Goal: Task Accomplishment & Management: Use online tool/utility

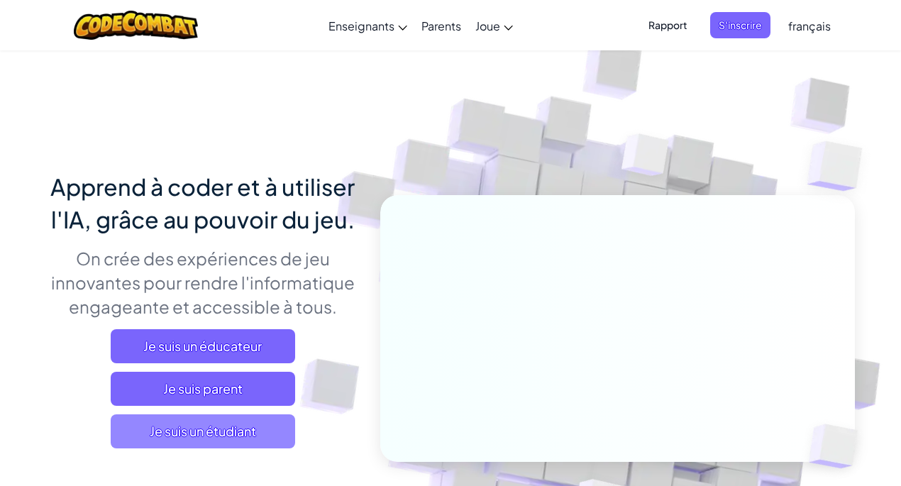
click at [227, 430] on font "Je suis un étudiant" at bounding box center [203, 431] width 106 height 16
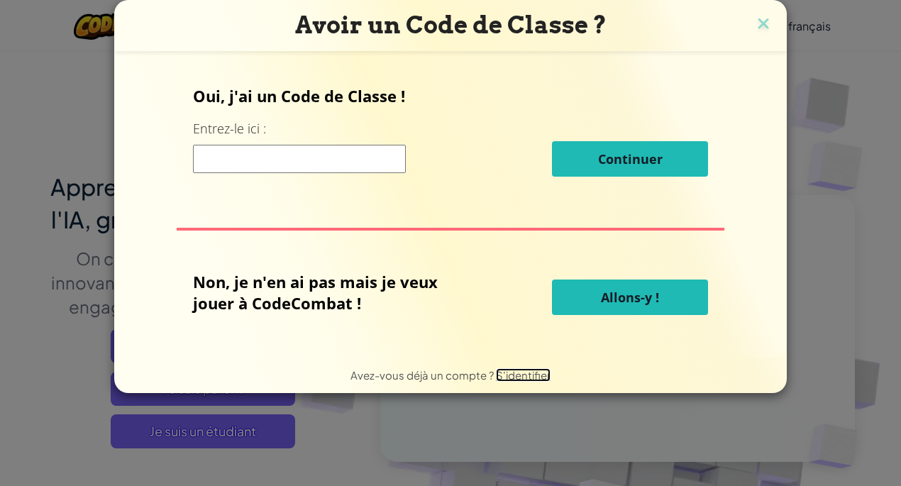
click at [537, 378] on font "S'identifier" at bounding box center [523, 374] width 55 height 13
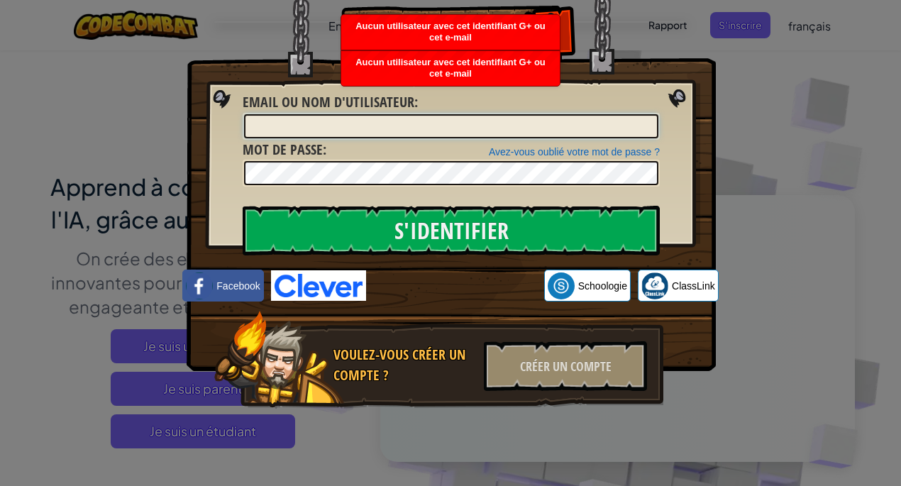
click at [479, 125] on input "Email ou nom d'utilisateur :" at bounding box center [451, 126] width 414 height 24
click at [521, 356] on div "Créer un compte" at bounding box center [565, 366] width 163 height 50
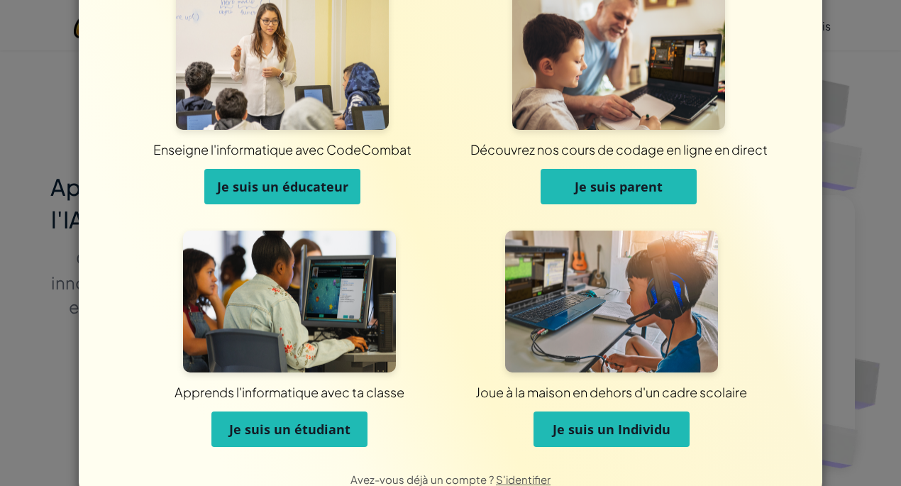
scroll to position [76, 0]
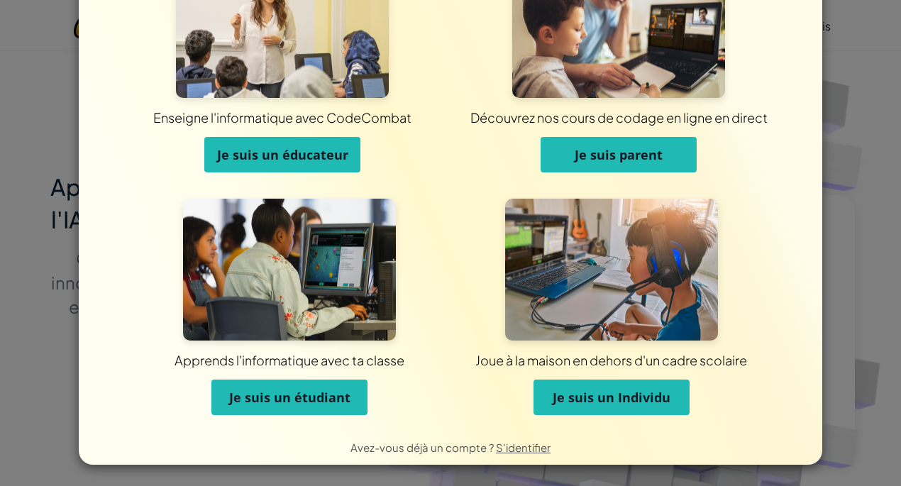
click at [588, 411] on button "Je suis un Individu" at bounding box center [611, 397] width 156 height 35
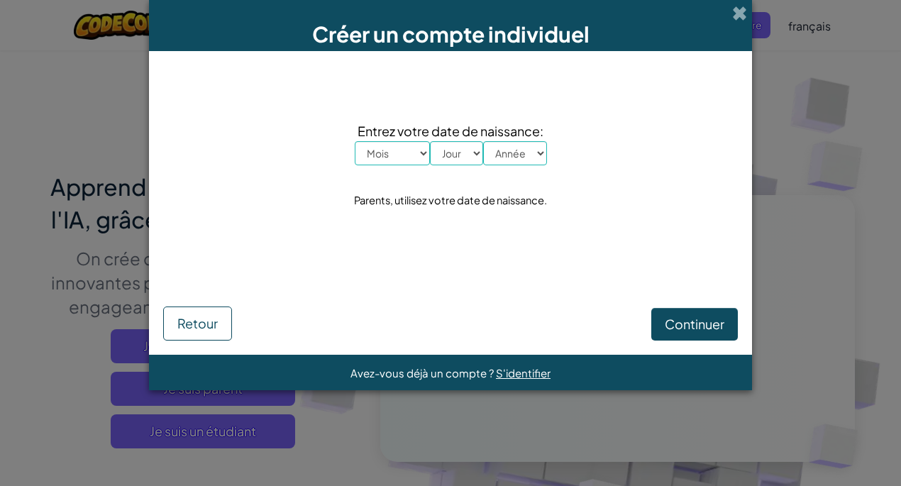
click at [401, 158] on select "Mois Janvier Février Mars Avril Mai Juin Juillet Août Septembre Octobre Novembr…" at bounding box center [392, 153] width 75 height 24
select select "12"
click at [355, 141] on select "Mois Janvier Février Mars Avril Mai Juin Juillet Août Septembre Octobre Novembr…" at bounding box center [392, 153] width 75 height 24
click at [471, 158] on select "Jour 1 2 3 4 5 6 7 8 9 10 11 12 13 14 15 16 17 18 19 20 21 22 23 24 25 26 27 28…" at bounding box center [456, 153] width 53 height 24
select select "18"
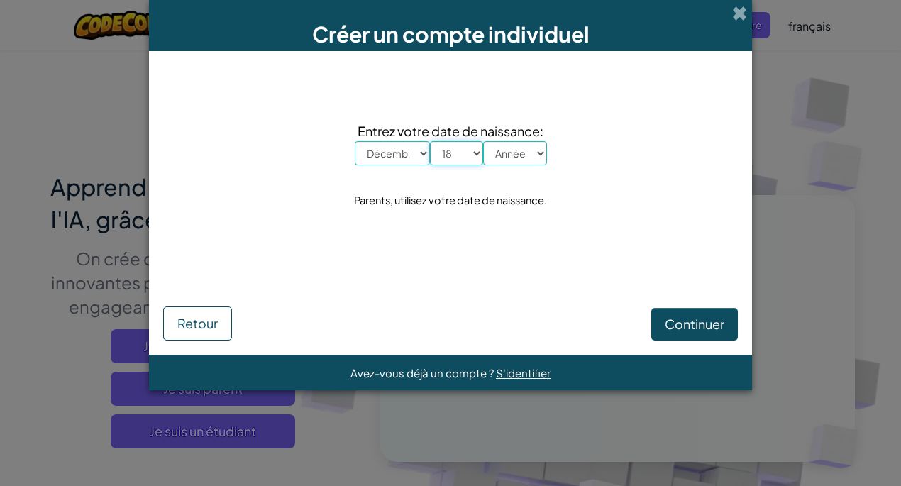
click at [430, 141] on select "Jour 1 2 3 4 5 6 7 8 9 10 11 12 13 14 15 16 17 18 19 20 21 22 23 24 25 26 27 28…" at bounding box center [456, 153] width 53 height 24
click at [509, 163] on select "Année 2025 2024 2023 2022 2021 2020 2019 2018 2017 2016 2015 2014 2013 2012 201…" at bounding box center [515, 153] width 64 height 24
select select "1998"
click at [483, 141] on select "Année 2025 2024 2023 2022 2021 2020 2019 2018 2017 2016 2015 2014 2013 2012 201…" at bounding box center [515, 153] width 64 height 24
click at [658, 328] on button "Continuer" at bounding box center [694, 324] width 87 height 33
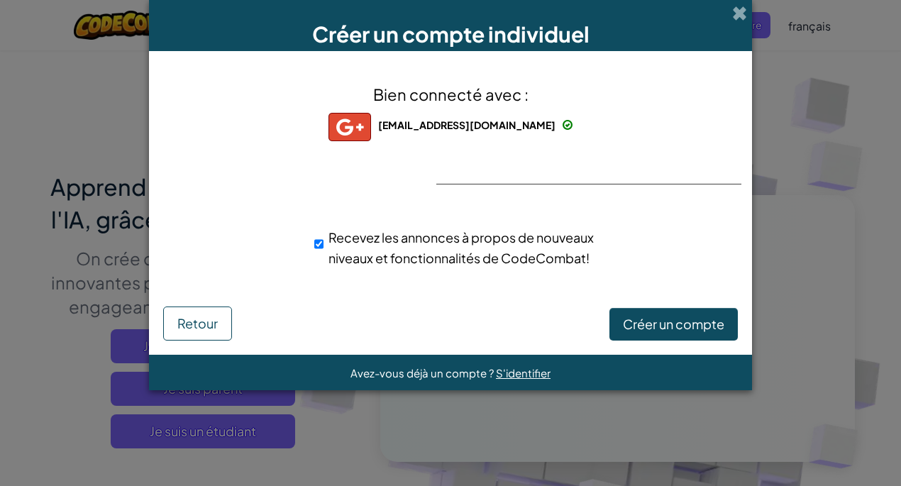
click at [760, 140] on div "Créer un compte individuel Bien connecté avec : mountouclev22@gmail.com mountou…" at bounding box center [450, 243] width 901 height 486
click at [742, 16] on span at bounding box center [739, 13] width 15 height 15
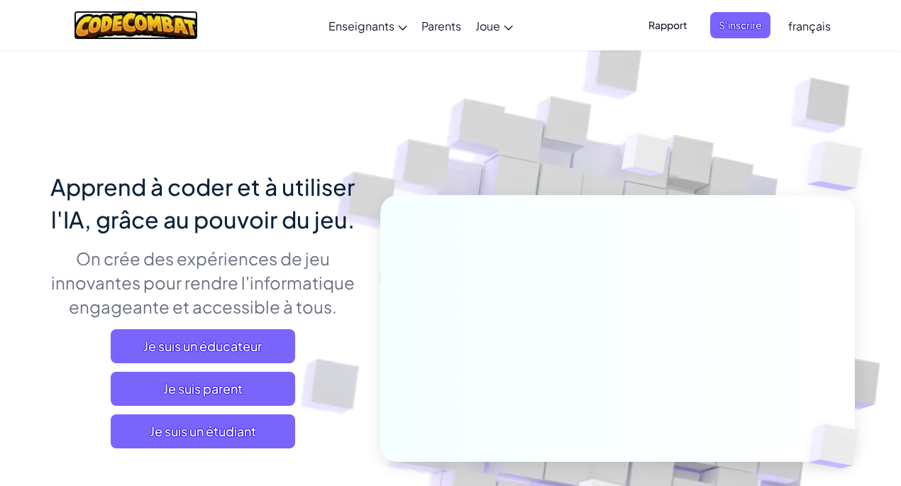
click at [180, 26] on img at bounding box center [136, 25] width 124 height 29
click at [726, 32] on span "S'inscrire" at bounding box center [740, 25] width 60 height 26
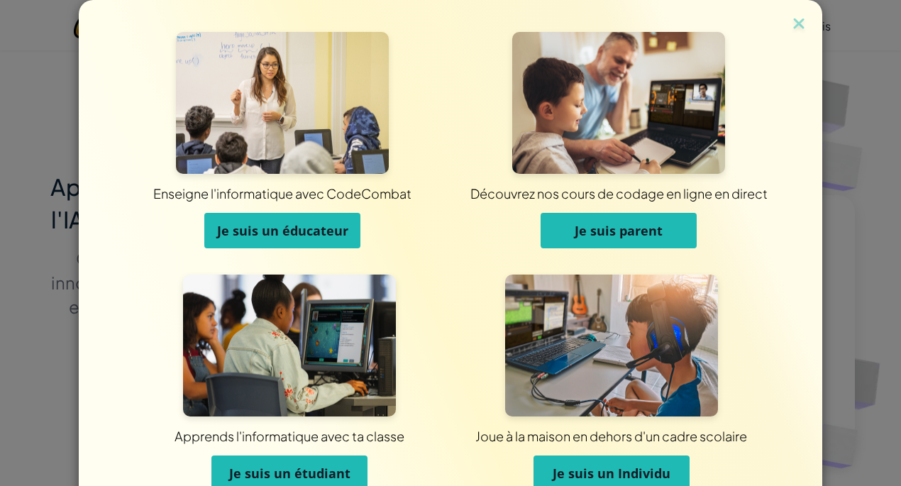
click at [541, 304] on img at bounding box center [611, 346] width 213 height 142
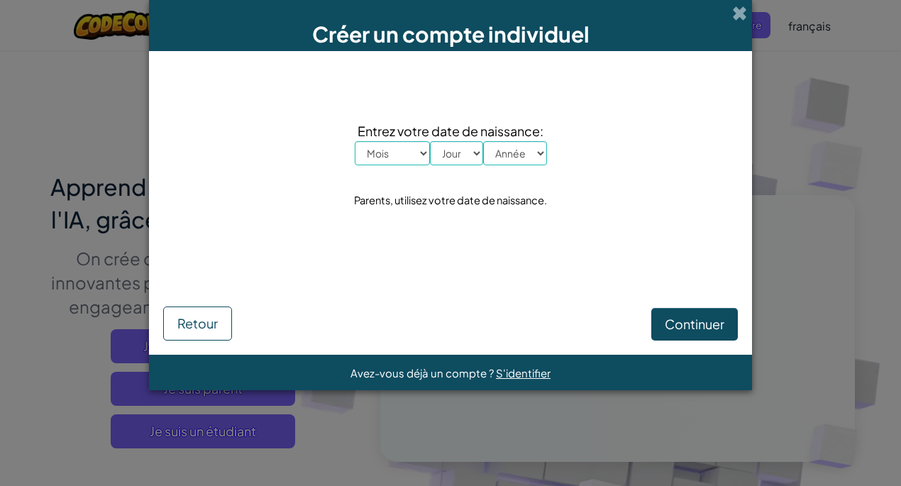
click at [412, 157] on select "Mois Janvier Février Mars Avril Mai Juin Juillet Août Septembre Octobre Novembr…" at bounding box center [392, 153] width 75 height 24
select select "12"
click at [355, 141] on select "Mois Janvier Février Mars Avril Mai Juin Juillet Août Septembre Octobre Novembr…" at bounding box center [392, 153] width 75 height 24
click at [467, 167] on div "Entrez votre date de naissance: Mois Janvier Février Mars Avril Mai Juin Juille…" at bounding box center [450, 165] width 575 height 200
click at [468, 157] on select "Jour 1 2 3 4 5 6 7 8 9 10 11 12 13 14 15 16 17 18 19 20 21 22 23 24 25 26 27 28…" at bounding box center [456, 153] width 53 height 24
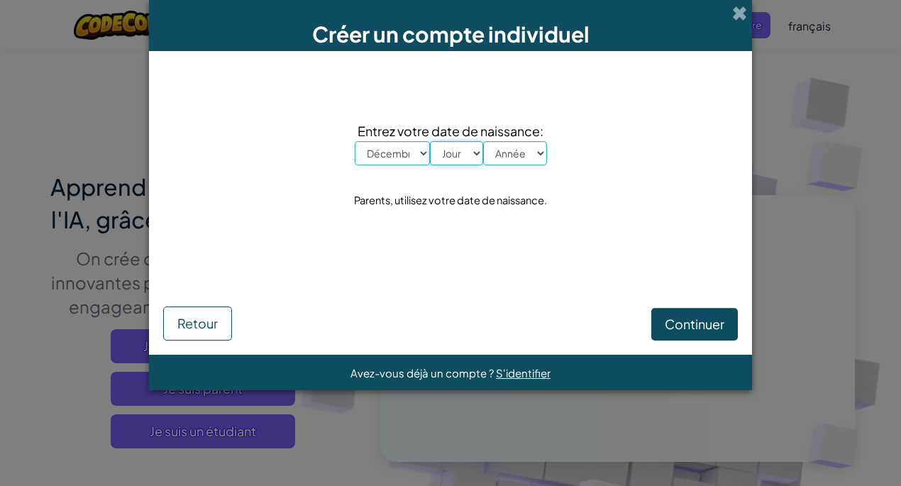
select select "3"
click at [430, 141] on select "Jour 1 2 3 4 5 6 7 8 9 10 11 12 13 14 15 16 17 18 19 20 21 22 23 24 25 26 27 28…" at bounding box center [456, 153] width 53 height 24
click at [503, 153] on select "Année 2025 2024 2023 2022 2021 2020 2019 2018 2017 2016 2015 2014 2013 2012 201…" at bounding box center [515, 153] width 64 height 24
select select "2000"
click at [483, 141] on select "Année 2025 2024 2023 2022 2021 2020 2019 2018 2017 2016 2015 2014 2013 2012 201…" at bounding box center [515, 153] width 64 height 24
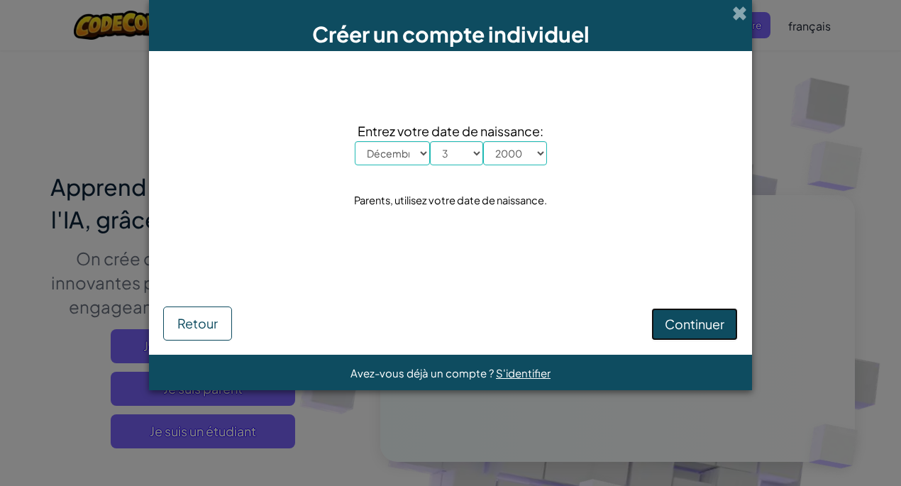
click at [692, 332] on button "Continuer" at bounding box center [694, 324] width 87 height 33
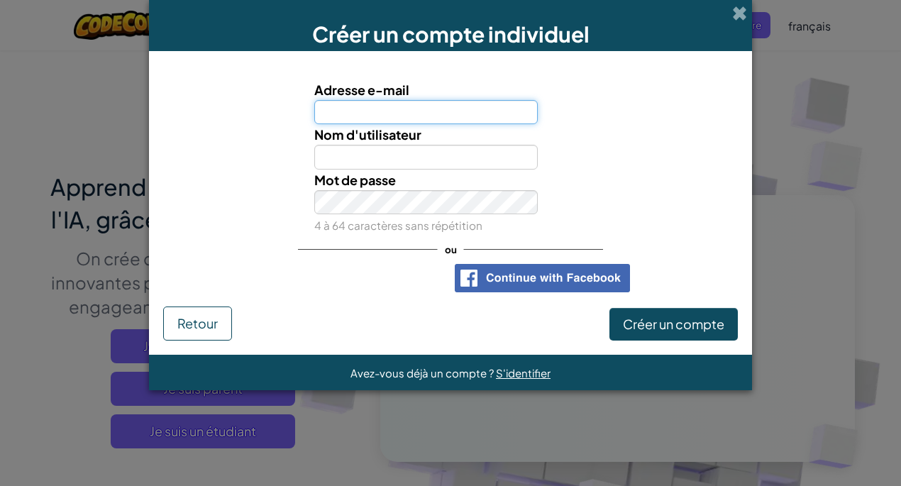
click at [448, 102] on input "Adresse e-mail" at bounding box center [426, 112] width 224 height 24
type input "clevmk22@gmail.com"
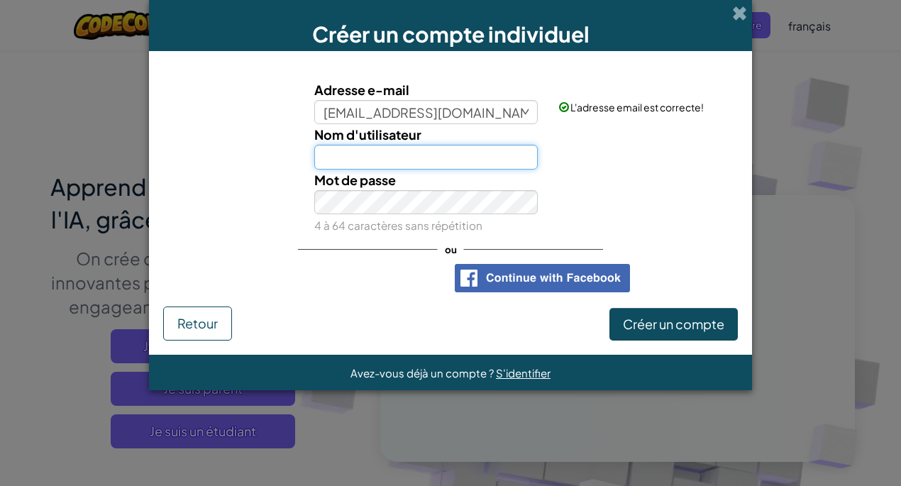
click at [448, 154] on input "Nom d'utilisateur" at bounding box center [426, 157] width 224 height 24
type input "Clevert"
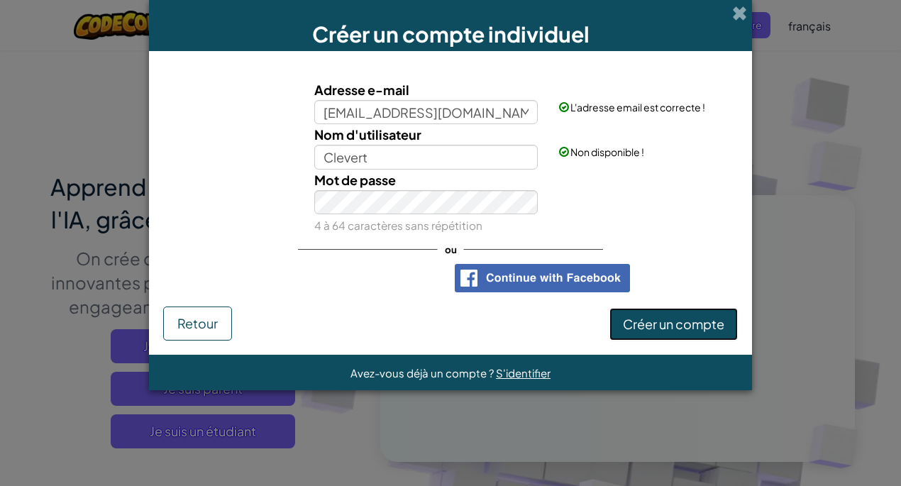
click at [651, 325] on font "Créer un compte" at bounding box center [673, 324] width 101 height 16
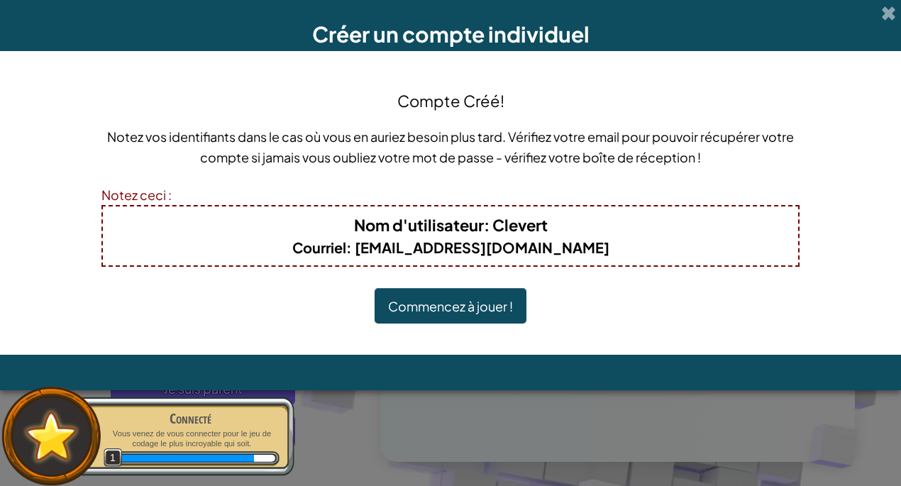
click at [491, 302] on font "Commencez à jouer !" at bounding box center [450, 307] width 125 height 16
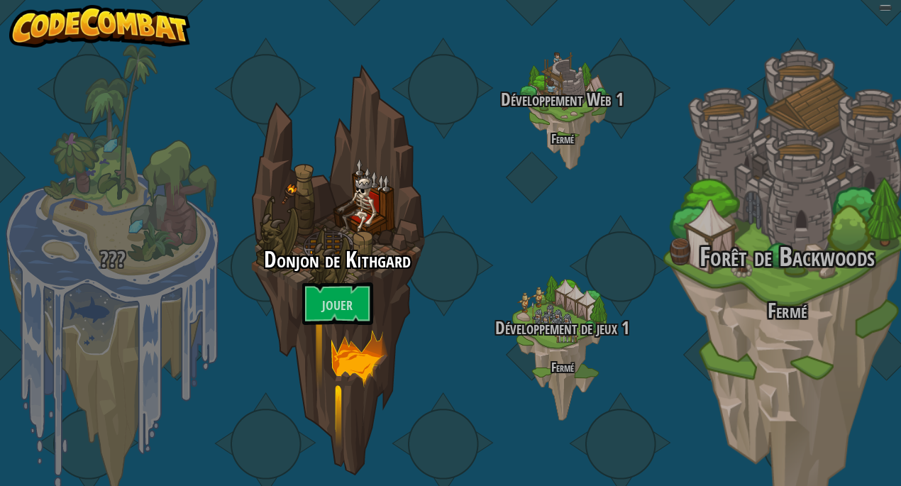
click at [665, 111] on div "Forêt de Backwoods Fermé" at bounding box center [787, 270] width 270 height 540
select select "fr"
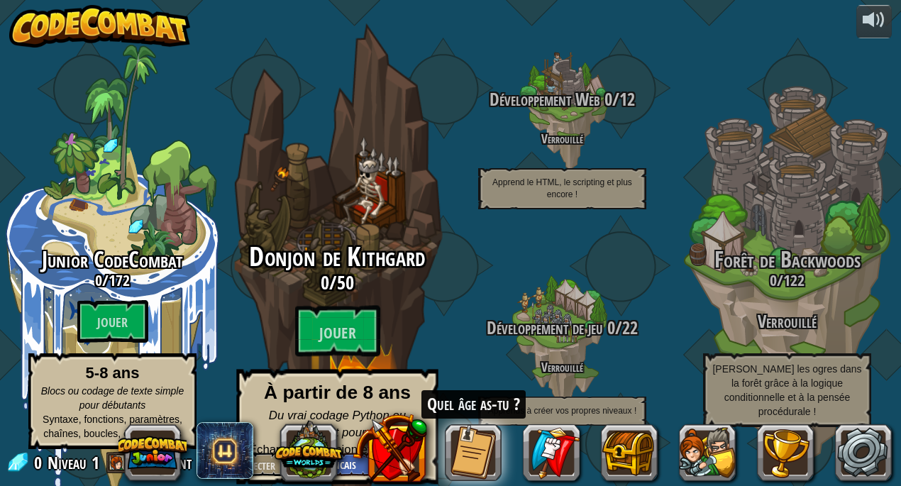
scroll to position [1, 0]
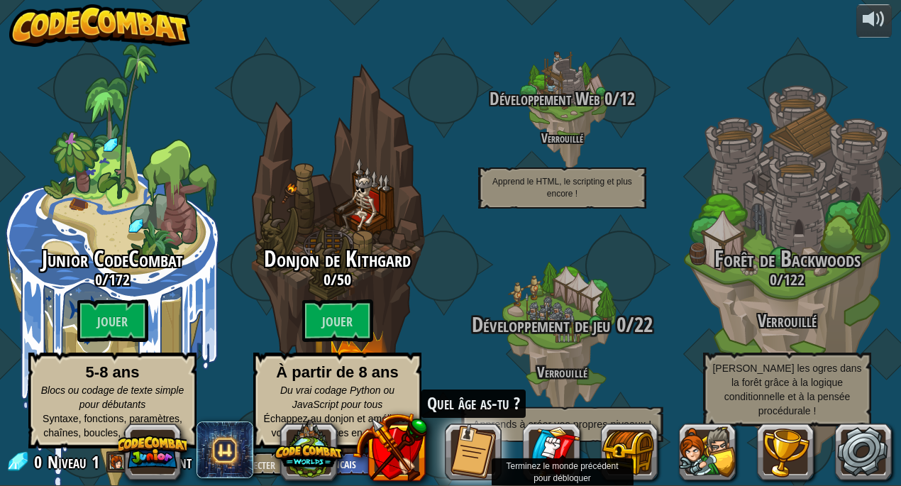
click at [492, 245] on div "Développement de jeu 0 / 22 Verrouillé Apprends à créer vos propres niveaux !" at bounding box center [562, 340] width 270 height 270
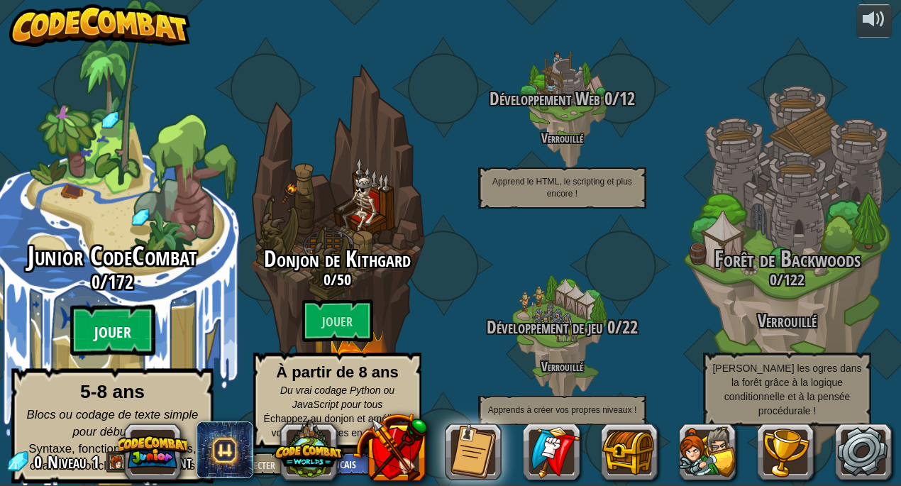
click at [126, 328] on font "Jouer" at bounding box center [112, 332] width 37 height 21
select select "fr"
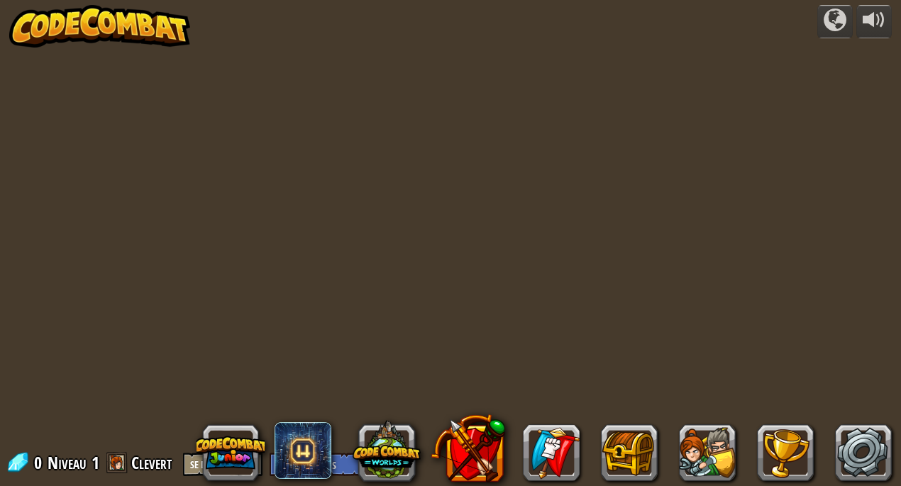
select select "fr"
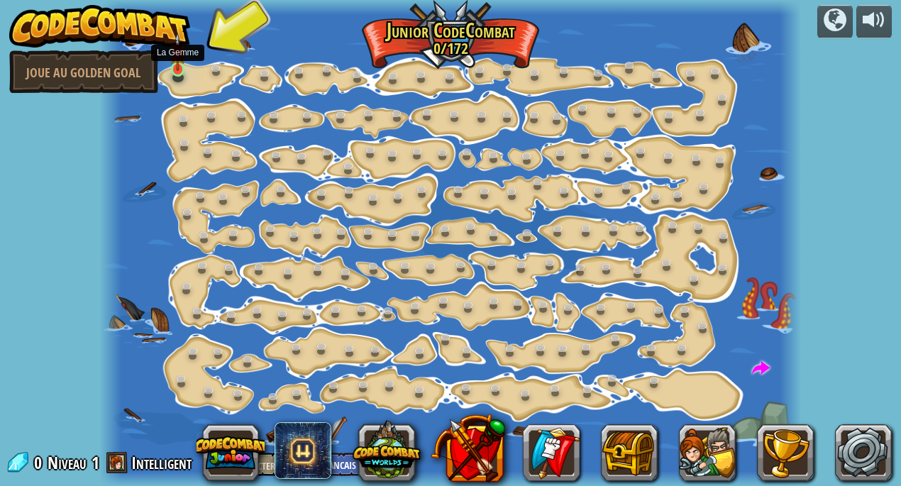
click at [173, 65] on img at bounding box center [178, 52] width 16 height 38
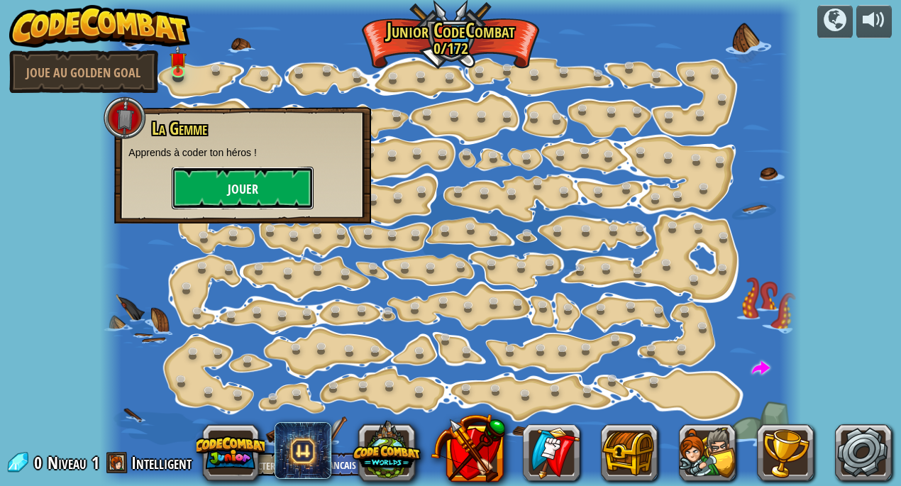
click at [236, 198] on font "Jouer" at bounding box center [243, 190] width 31 height 18
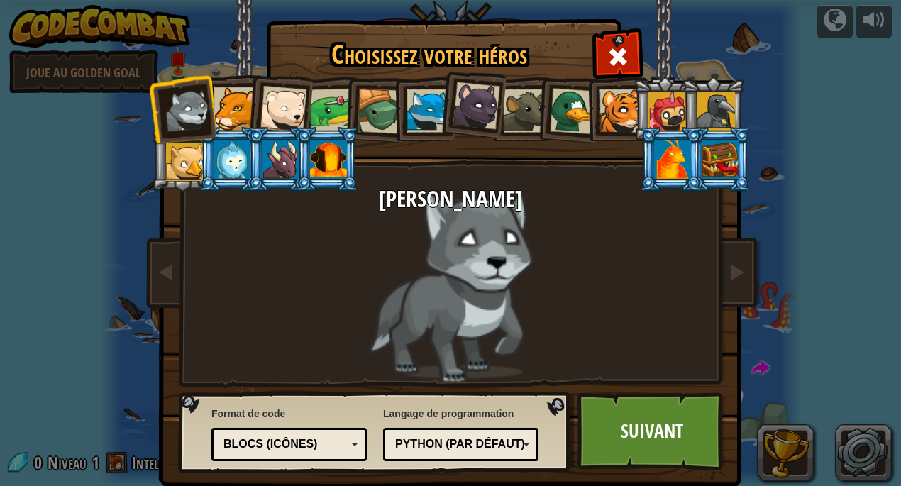
click at [426, 439] on font "Python (par défaut)" at bounding box center [460, 444] width 130 height 12
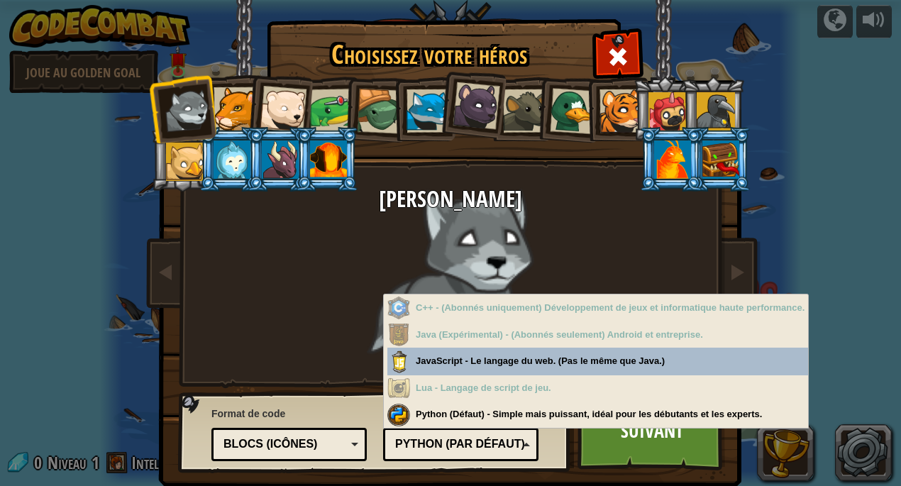
click at [426, 439] on font "Python (par défaut)" at bounding box center [460, 444] width 130 height 12
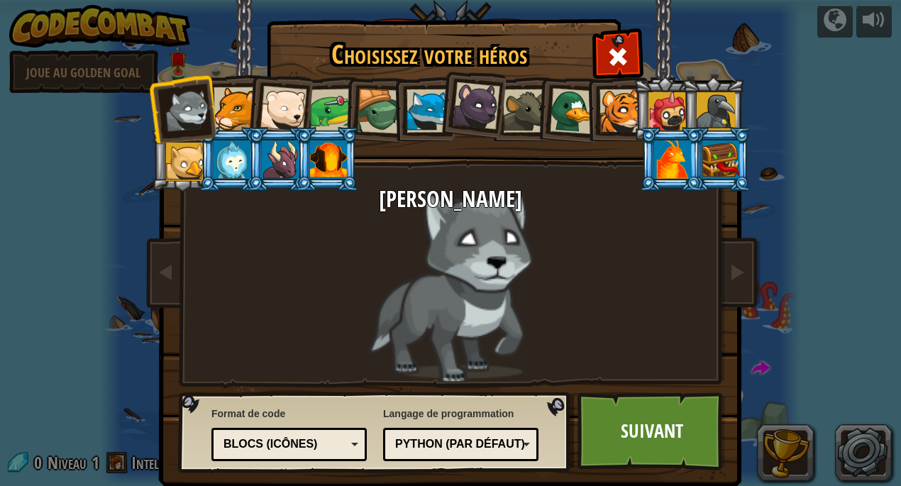
click at [353, 439] on div "Blocs (icônes)" at bounding box center [289, 444] width 137 height 22
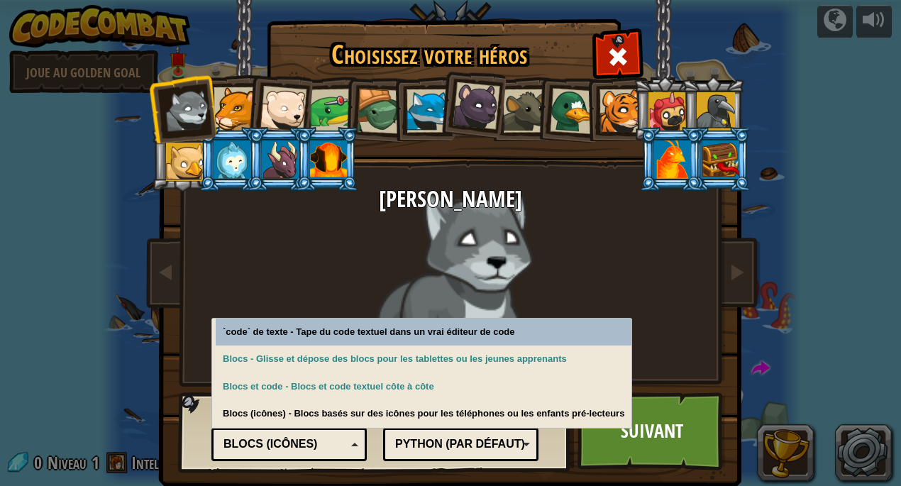
click at [353, 439] on div "Blocs (icônes)" at bounding box center [289, 444] width 137 height 22
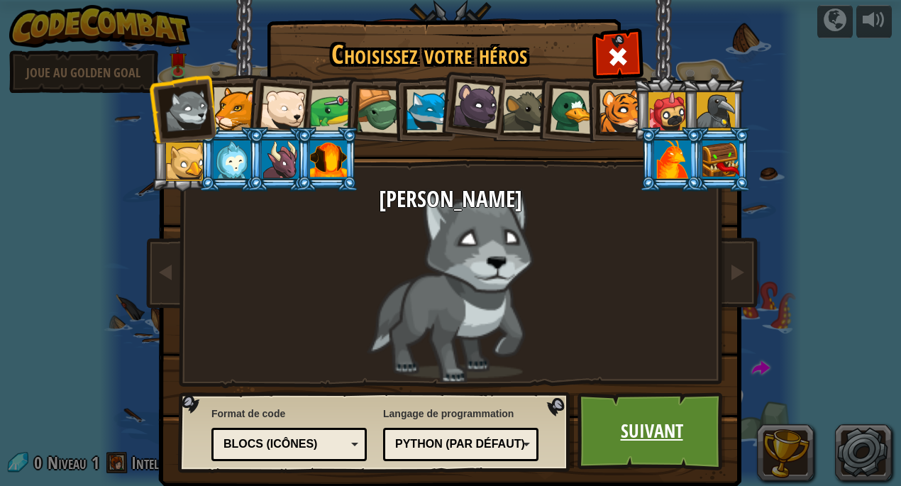
click at [636, 436] on font "Suivant" at bounding box center [652, 431] width 62 height 26
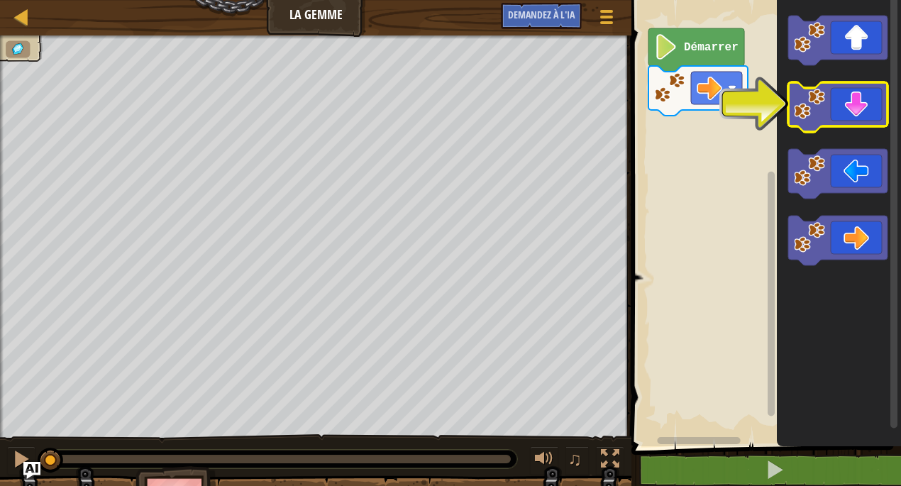
click at [836, 103] on icon "Espace de travail de Blocky" at bounding box center [837, 107] width 99 height 50
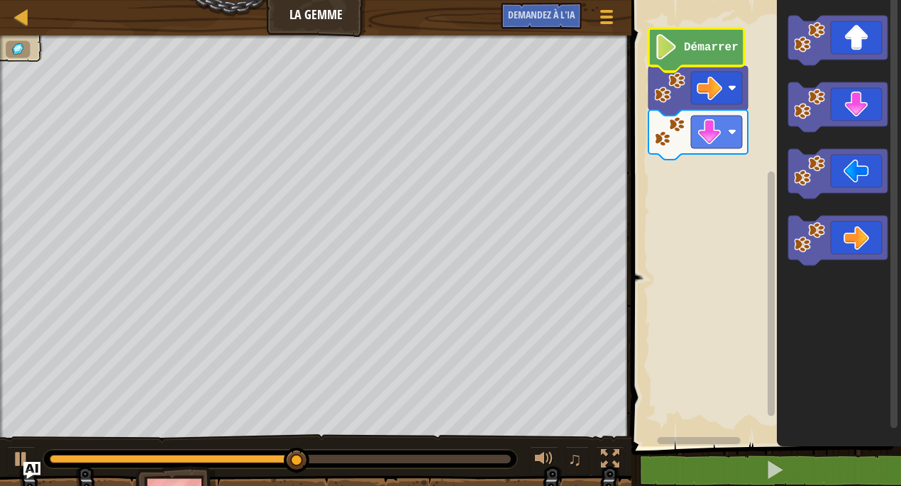
click at [701, 52] on text "Démarrer" at bounding box center [711, 47] width 55 height 13
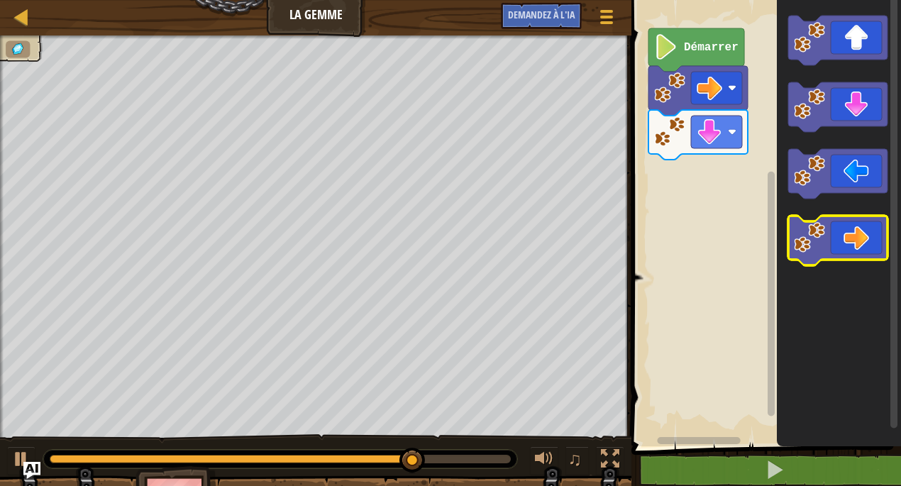
click at [837, 233] on icon "Espace de travail de Blocky" at bounding box center [837, 241] width 99 height 50
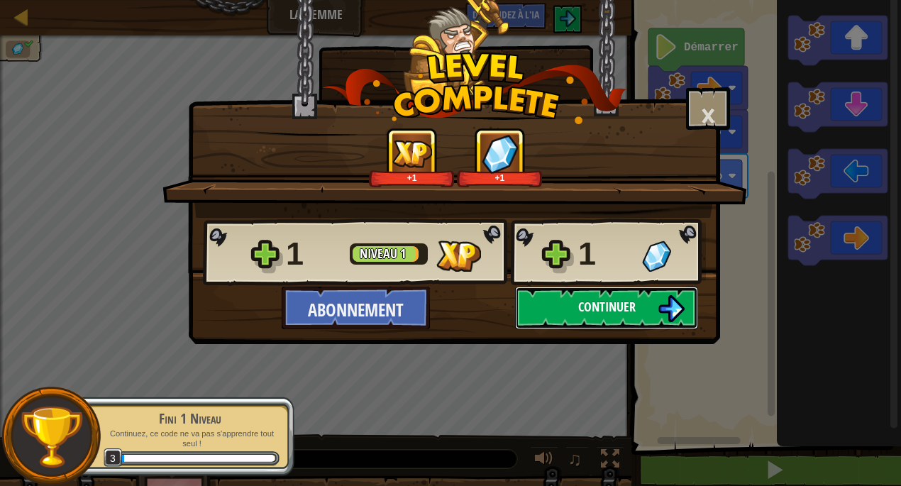
click at [642, 303] on button "Continuer" at bounding box center [606, 308] width 183 height 43
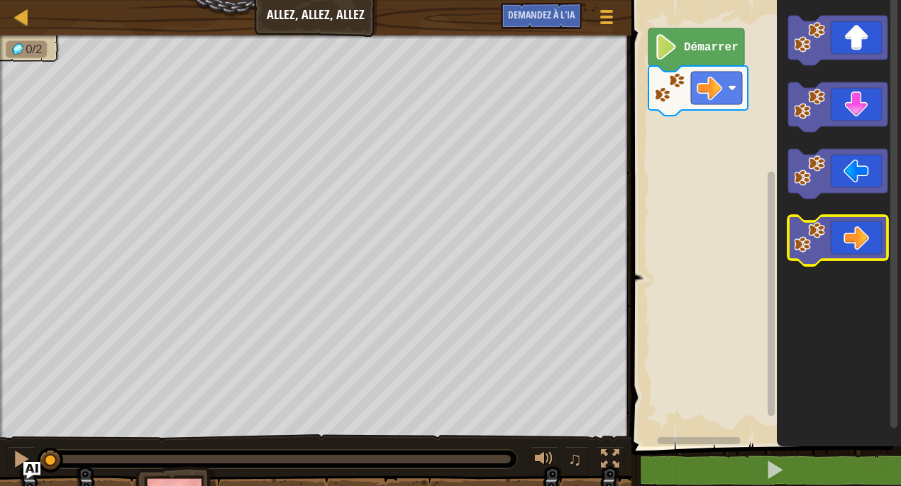
click at [864, 233] on icon "Espace de travail de Blocky" at bounding box center [837, 241] width 99 height 50
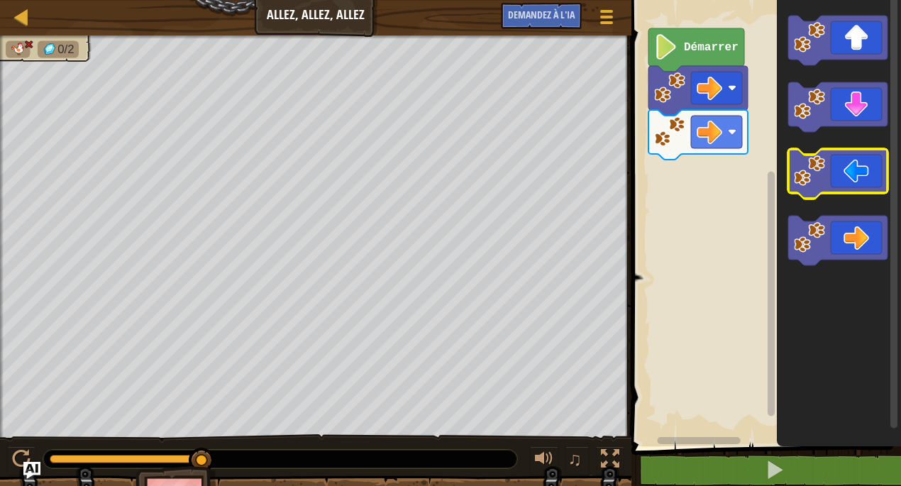
click at [836, 182] on icon "Espace de travail de Blocky" at bounding box center [837, 174] width 99 height 50
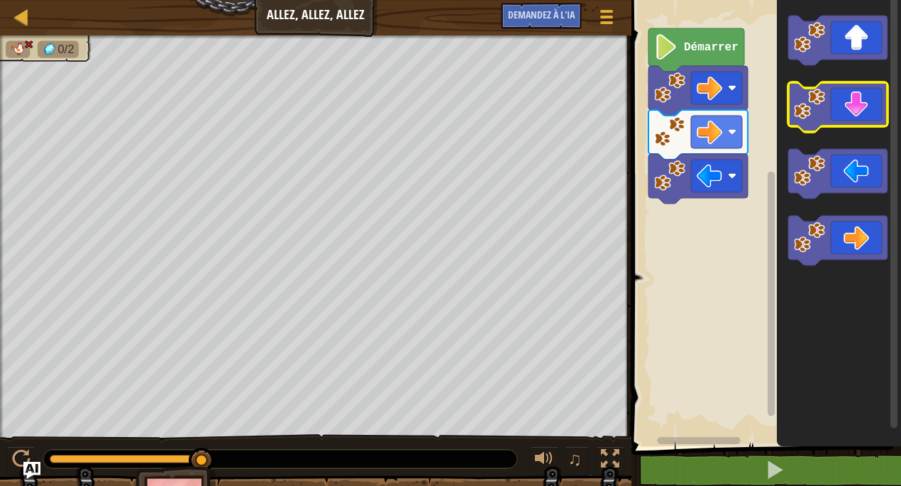
click at [840, 111] on icon "Espace de travail de Blocky" at bounding box center [837, 107] width 99 height 50
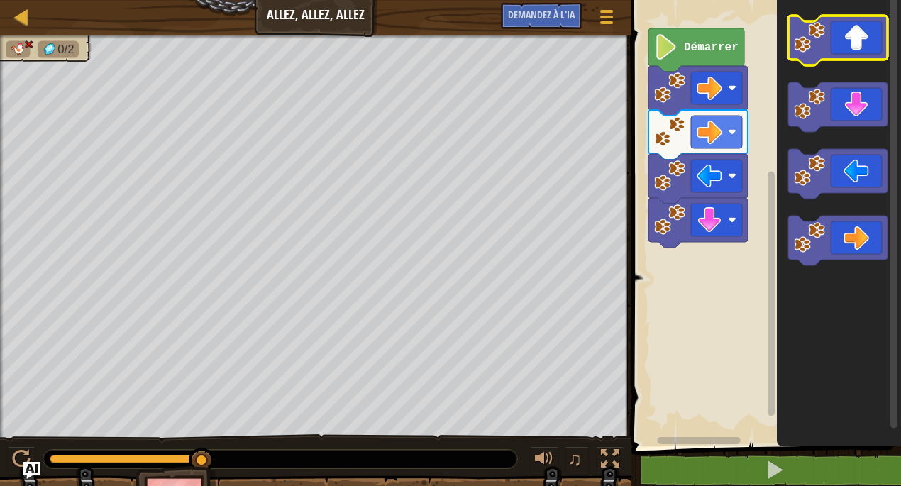
click at [852, 47] on icon "Espace de travail de Blocky" at bounding box center [837, 41] width 99 height 50
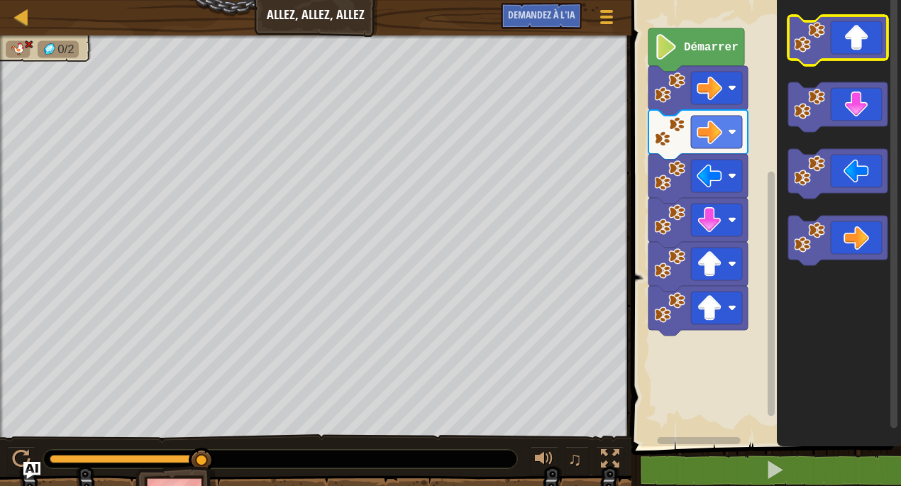
click at [852, 47] on icon "Espace de travail de Blocky" at bounding box center [837, 41] width 99 height 50
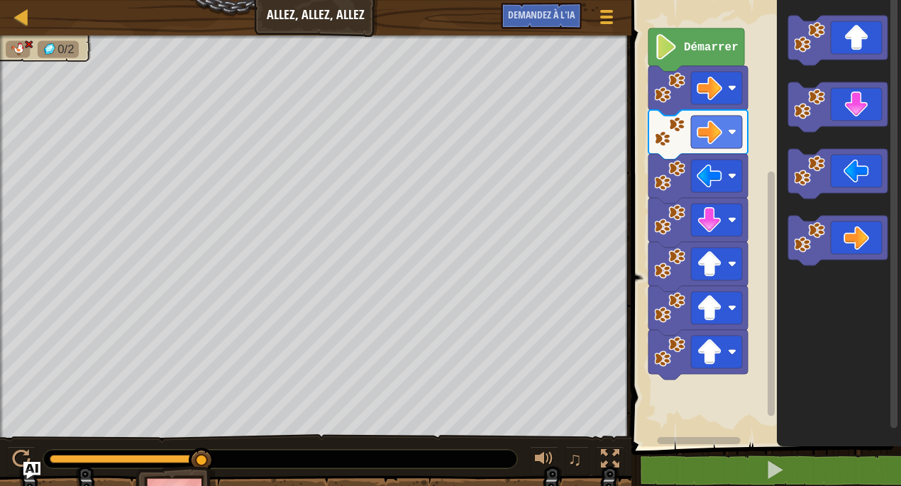
click at [657, 62] on icon "Espace de travail de Blocky" at bounding box center [696, 49] width 96 height 43
click at [28, 21] on div at bounding box center [22, 17] width 18 height 18
select select "fr"
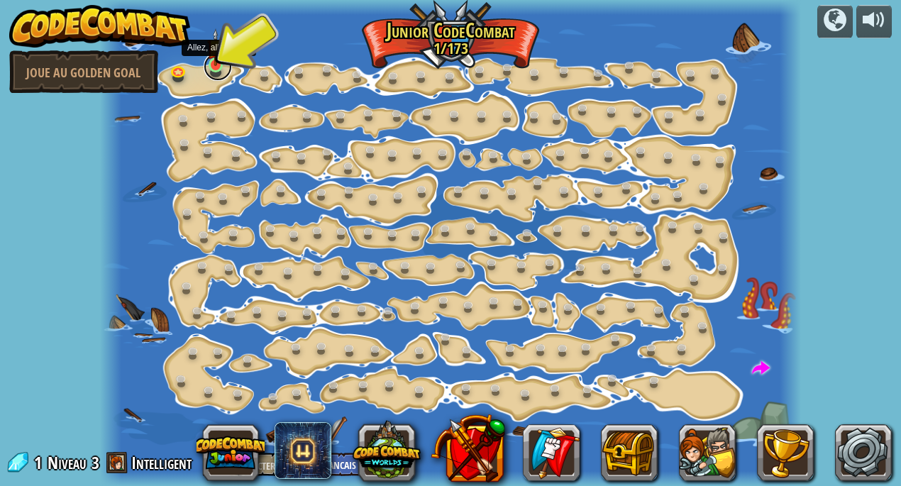
click at [216, 72] on link at bounding box center [218, 66] width 28 height 28
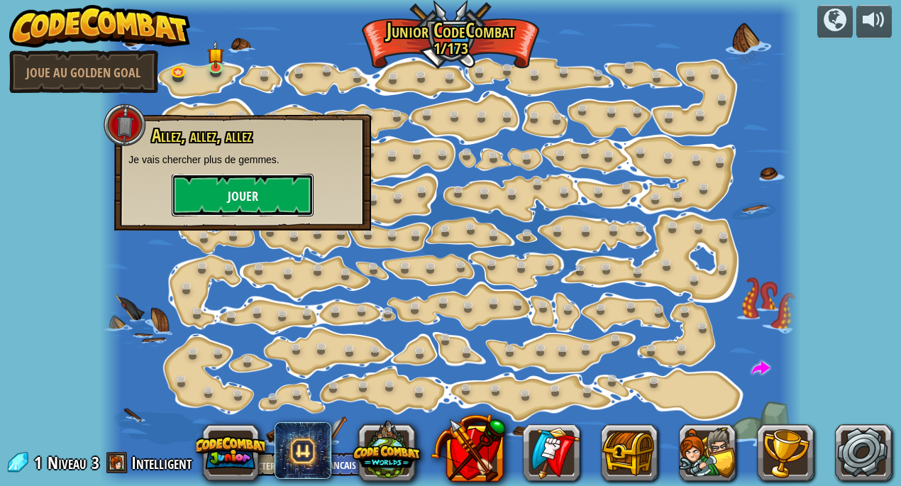
click at [233, 184] on button "Jouer" at bounding box center [243, 195] width 142 height 43
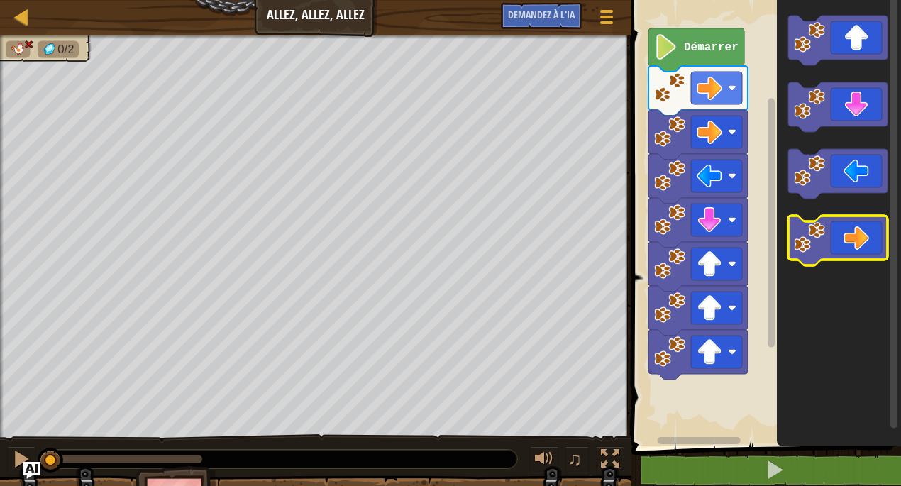
click at [841, 245] on icon "Espace de travail de Blocky" at bounding box center [837, 241] width 99 height 50
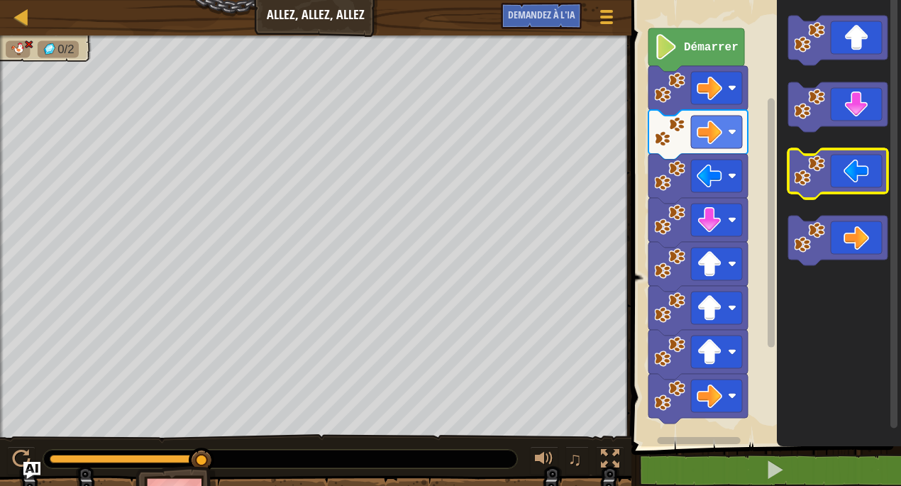
click at [858, 174] on icon "Espace de travail de Blocky" at bounding box center [837, 174] width 99 height 50
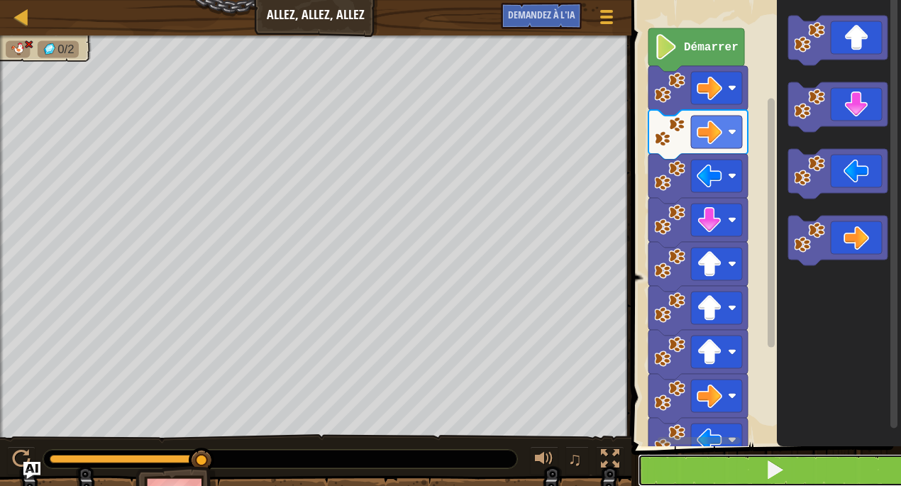
click at [771, 458] on button at bounding box center [775, 470] width 274 height 33
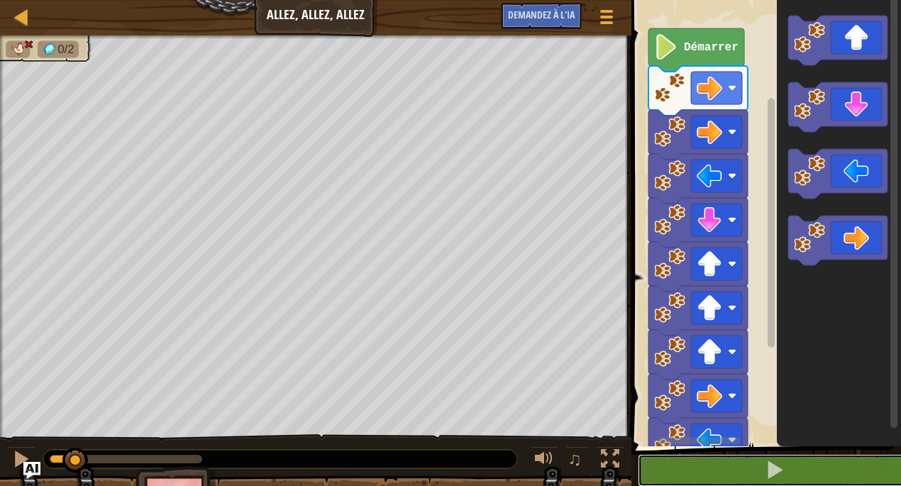
drag, startPoint x: 201, startPoint y: 465, endPoint x: 69, endPoint y: 477, distance: 133.1
click at [69, 477] on div "0/2 ♫ [PERSON_NAME]" at bounding box center [450, 284] width 901 height 498
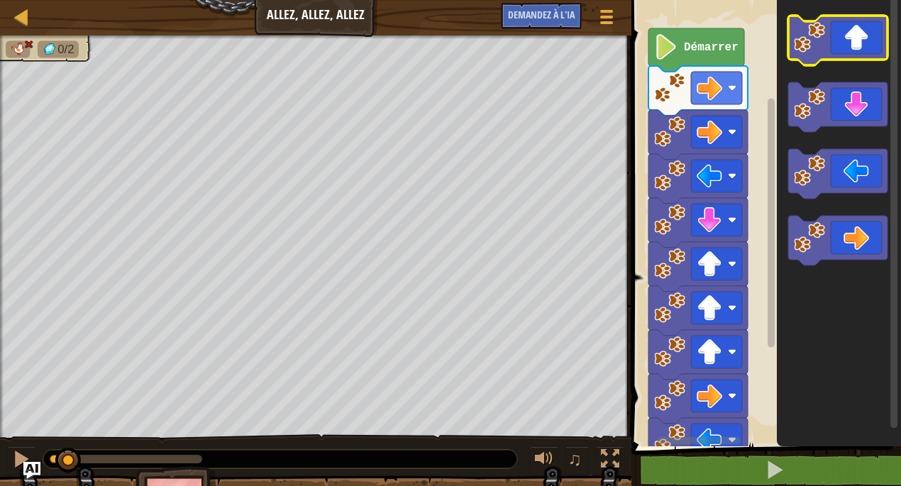
click at [855, 57] on icon "Espace de travail de Blocky" at bounding box center [837, 41] width 99 height 50
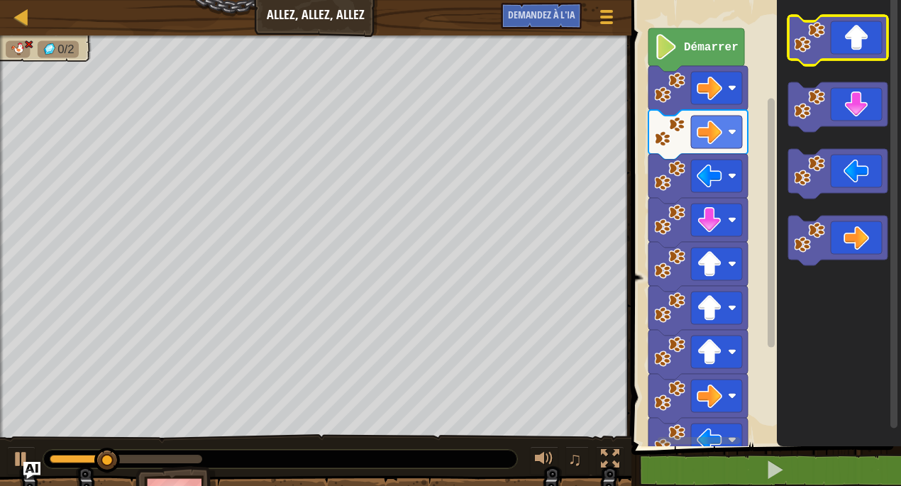
click at [855, 57] on icon "Espace de travail de Blocky" at bounding box center [837, 41] width 99 height 50
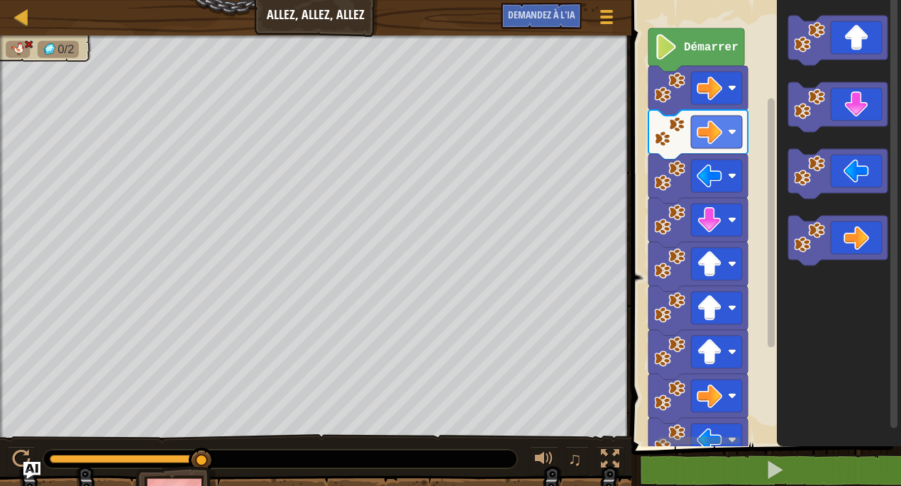
click at [253, 460] on div at bounding box center [280, 459] width 474 height 18
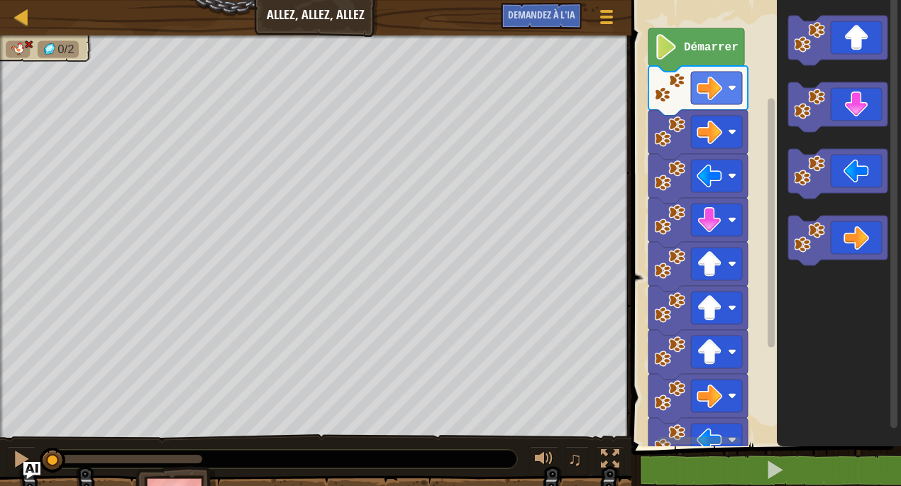
drag, startPoint x: 209, startPoint y: 464, endPoint x: 53, endPoint y: 480, distance: 156.1
click at [53, 480] on div "0/2 ♫ [PERSON_NAME]" at bounding box center [450, 284] width 901 height 498
click at [326, 13] on div "Carte Allez, allez, allez Menu du jeu Demandez à l'IA" at bounding box center [315, 17] width 631 height 35
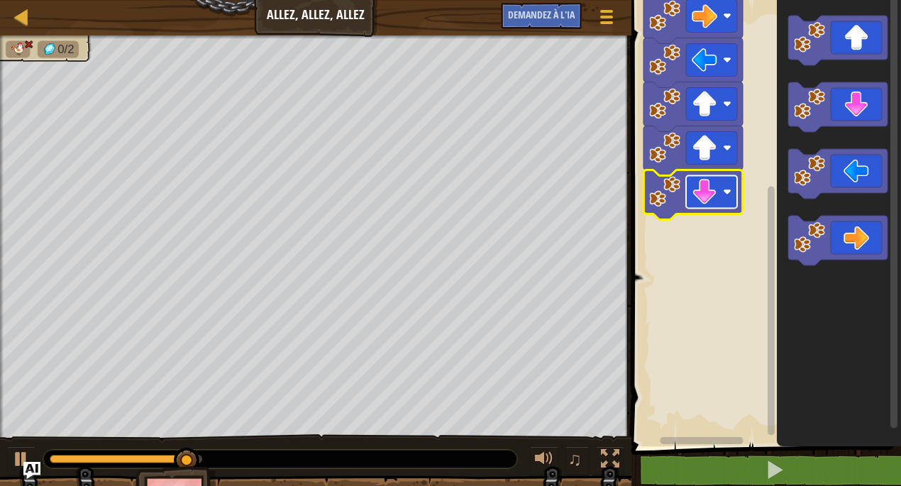
click at [717, 202] on rect "Espace de travail de Blocky" at bounding box center [711, 192] width 51 height 33
click at [55, 460] on div at bounding box center [52, 459] width 5 height 9
click at [709, 191] on image "Espace de travail de Blocky" at bounding box center [705, 192] width 26 height 26
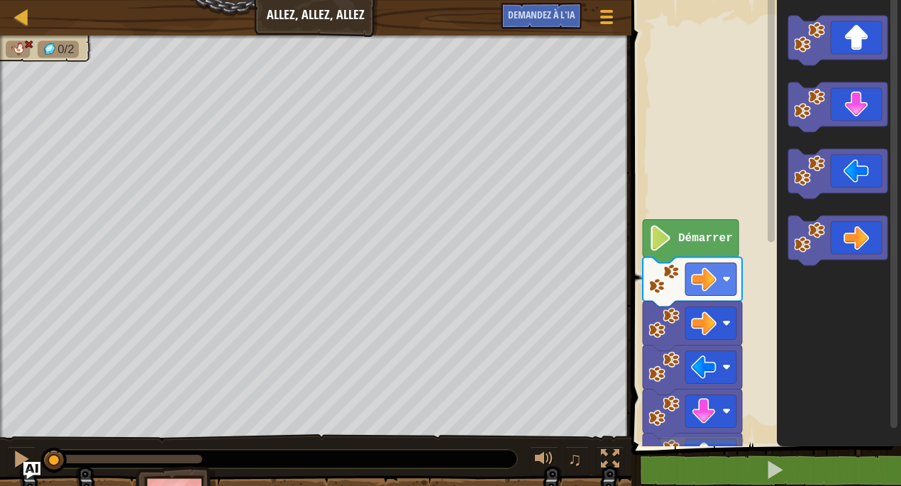
click at [716, 240] on text "Démarrer" at bounding box center [705, 238] width 55 height 13
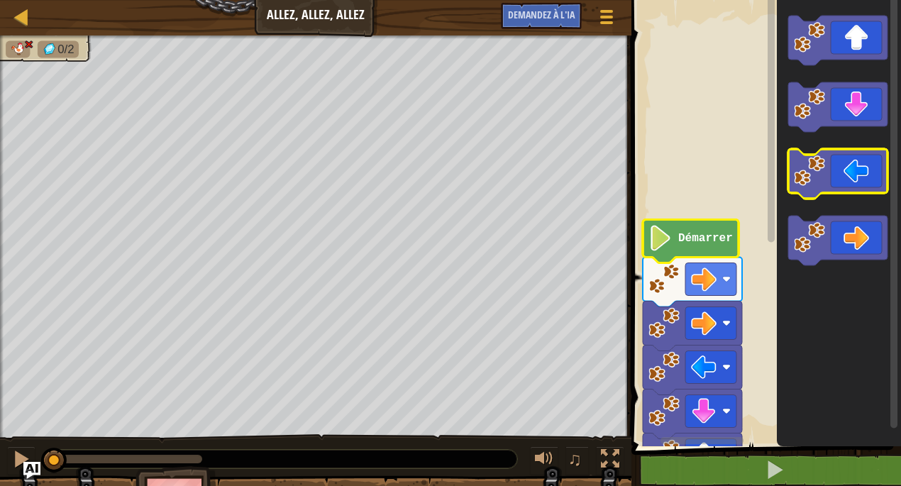
click at [862, 184] on icon "Espace de travail de Blocky" at bounding box center [837, 174] width 99 height 50
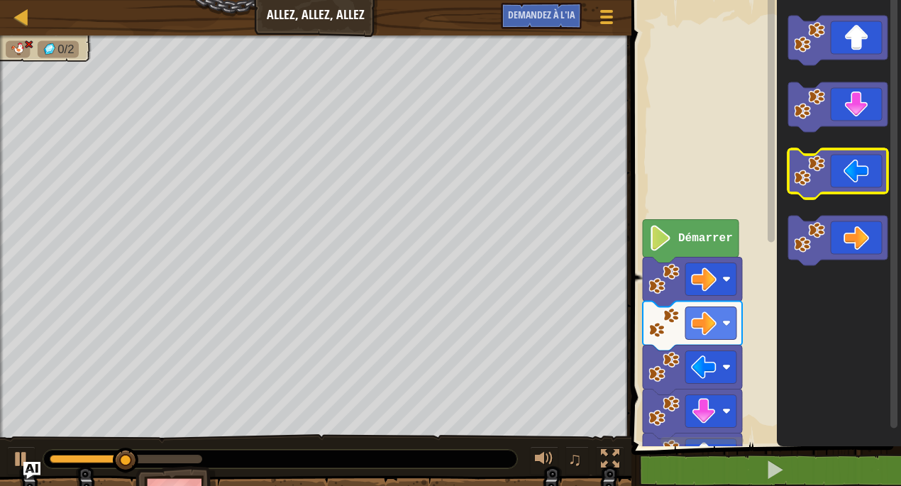
click at [862, 184] on icon "Espace de travail de Blocky" at bounding box center [837, 174] width 99 height 50
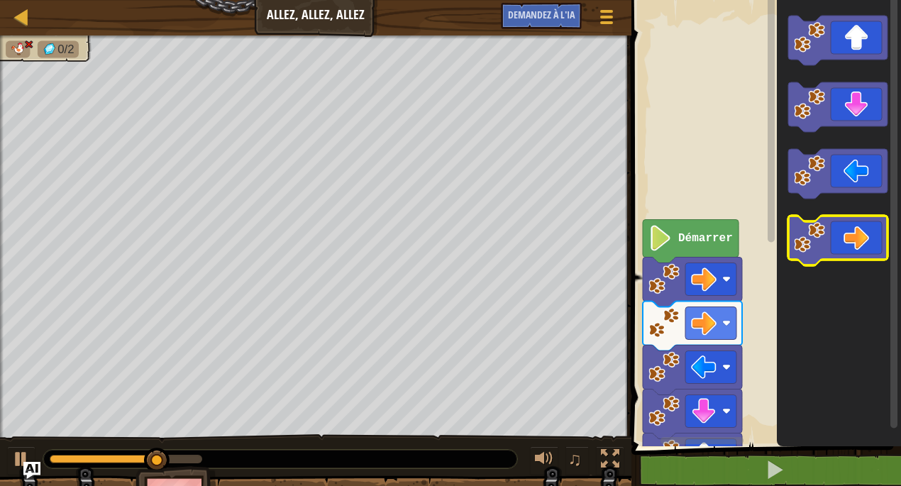
click at [855, 245] on icon "Espace de travail de Blocky" at bounding box center [837, 241] width 99 height 50
click at [860, 247] on icon "Espace de travail de Blocky" at bounding box center [837, 241] width 99 height 50
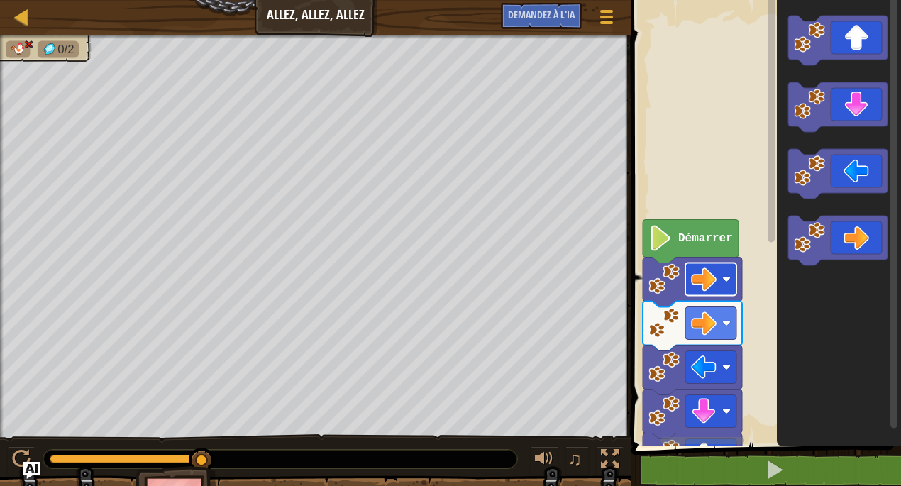
click at [733, 291] on rect "Espace de travail de Blocky" at bounding box center [710, 279] width 51 height 33
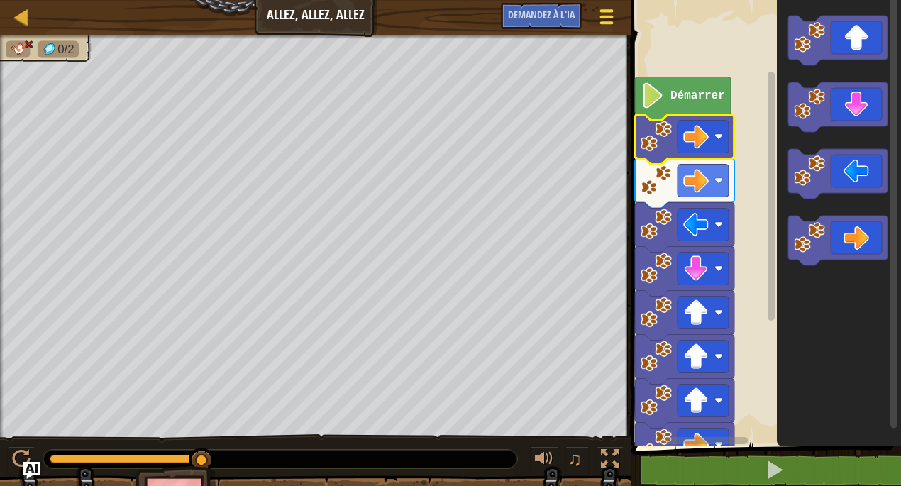
click at [608, 16] on span at bounding box center [606, 17] width 13 height 3
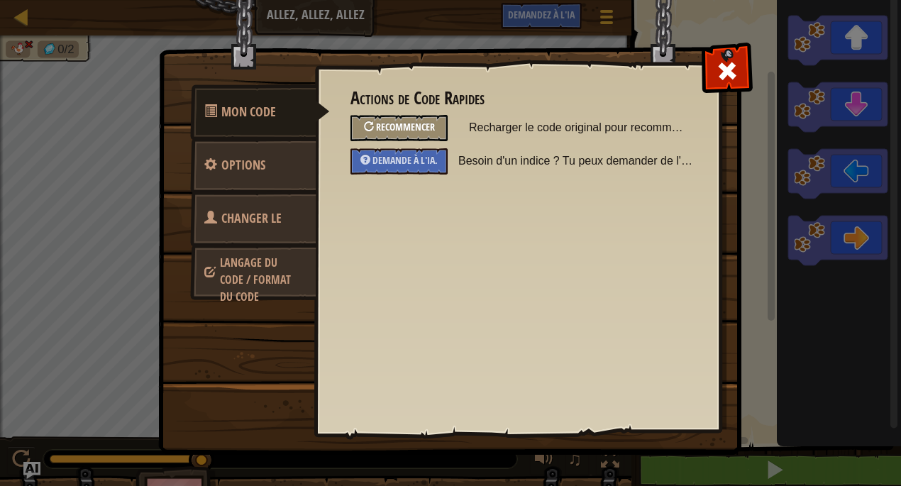
click at [403, 126] on font "Recommencer" at bounding box center [405, 126] width 59 height 13
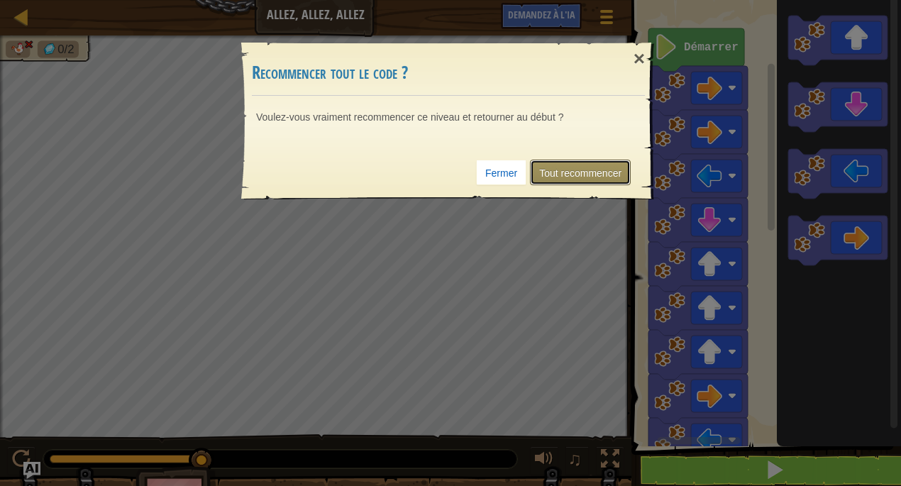
click at [571, 172] on font "Tout recommencer" at bounding box center [580, 172] width 82 height 11
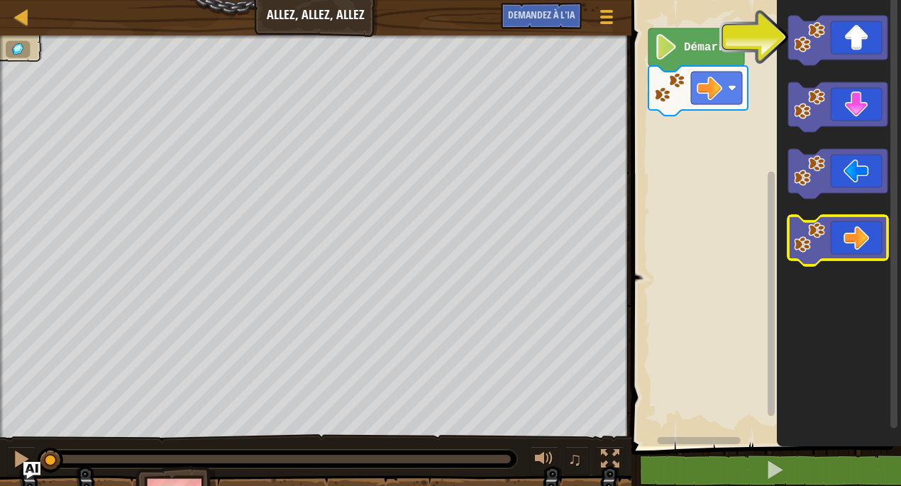
click at [832, 223] on icon "Espace de travail de Blocky" at bounding box center [837, 241] width 99 height 50
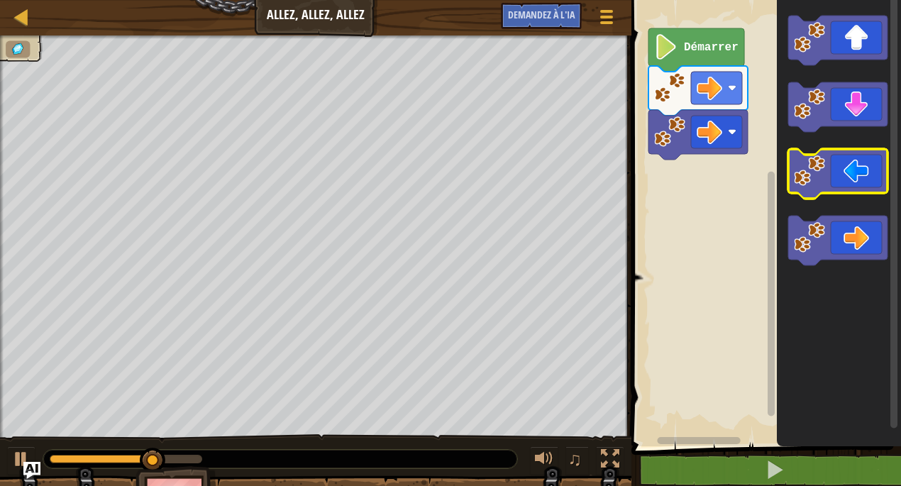
click at [824, 186] on image "Espace de travail de Blocky" at bounding box center [809, 170] width 31 height 31
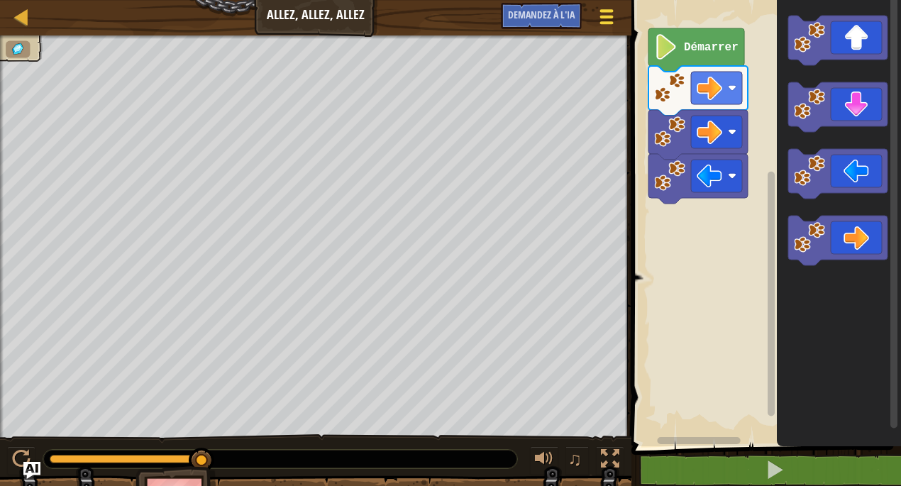
click at [605, 13] on div at bounding box center [606, 16] width 19 height 21
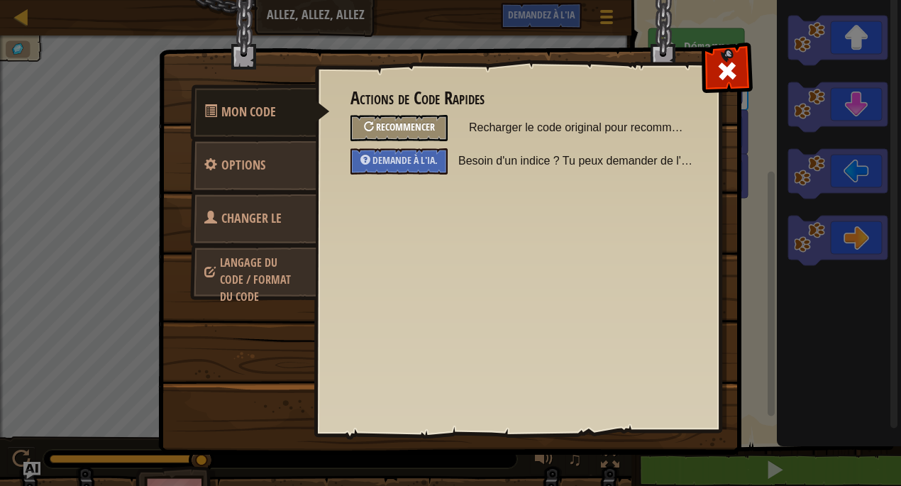
click at [419, 134] on div "Recommencer" at bounding box center [398, 128] width 97 height 26
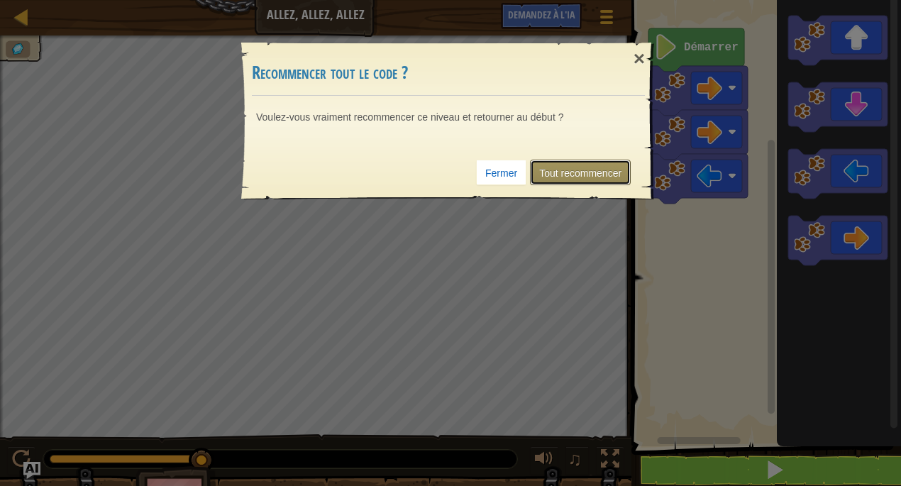
click at [551, 172] on font "Tout recommencer" at bounding box center [580, 172] width 82 height 11
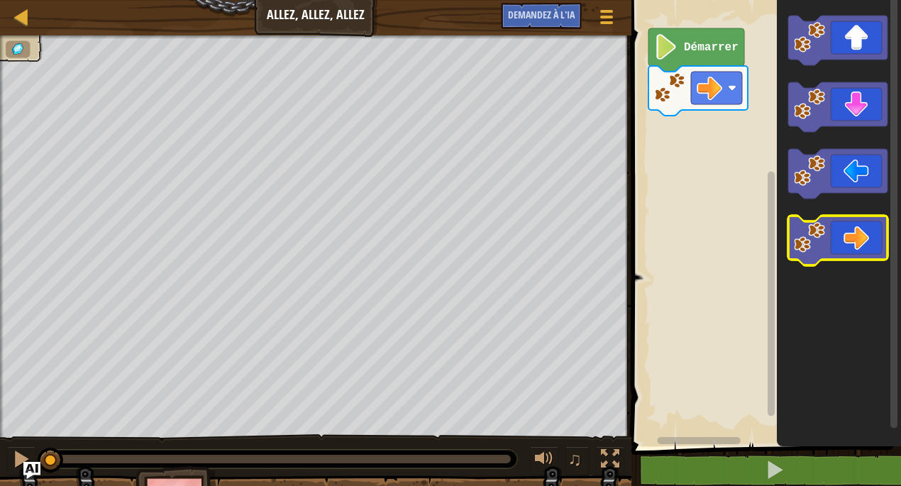
click at [842, 234] on icon "Espace de travail de Blocky" at bounding box center [837, 241] width 99 height 50
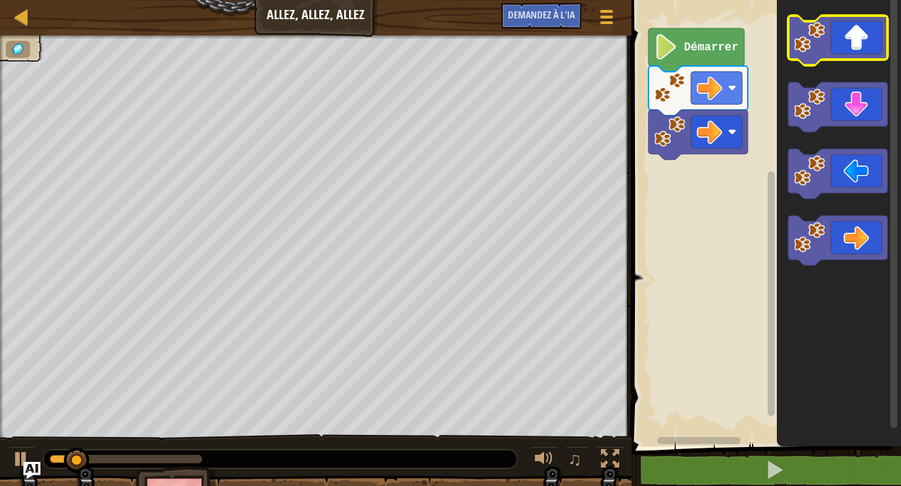
click at [843, 51] on icon "Espace de travail de Blocky" at bounding box center [837, 41] width 99 height 50
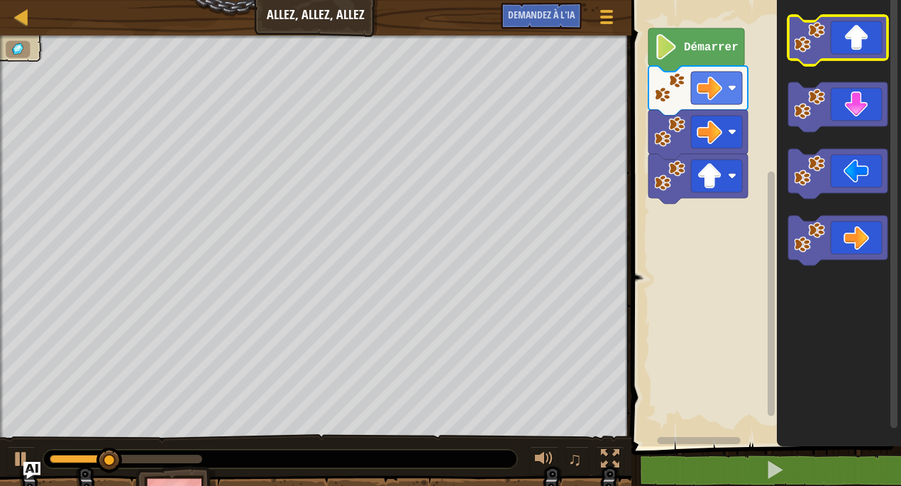
click at [843, 51] on icon "Espace de travail de Blocky" at bounding box center [837, 41] width 99 height 50
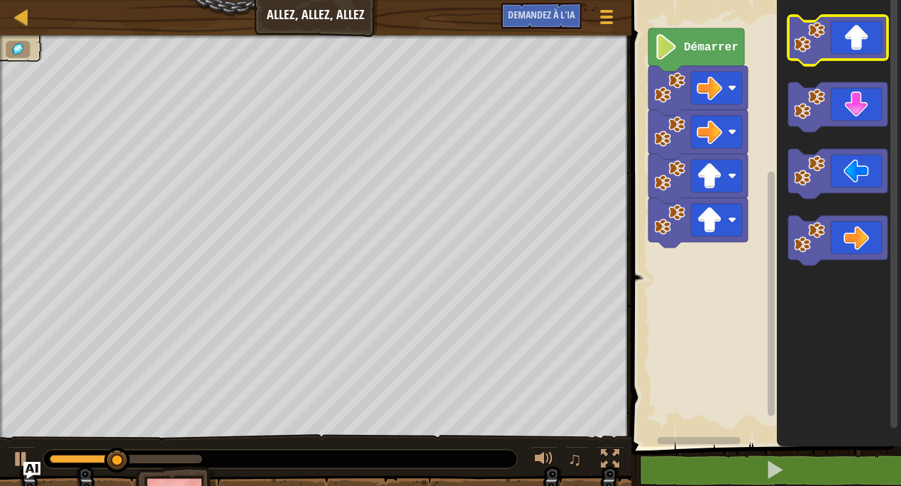
click at [843, 51] on icon "Espace de travail de Blocky" at bounding box center [837, 41] width 99 height 50
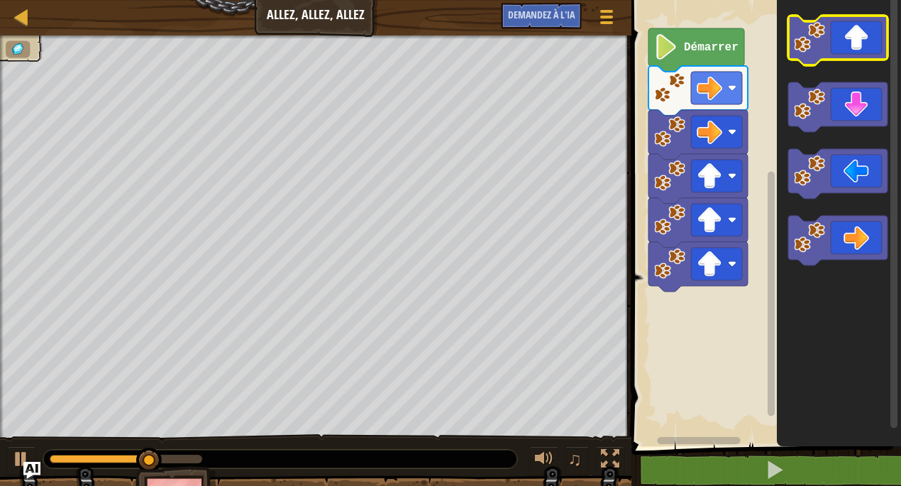
click at [843, 51] on icon "Espace de travail de Blocky" at bounding box center [837, 41] width 99 height 50
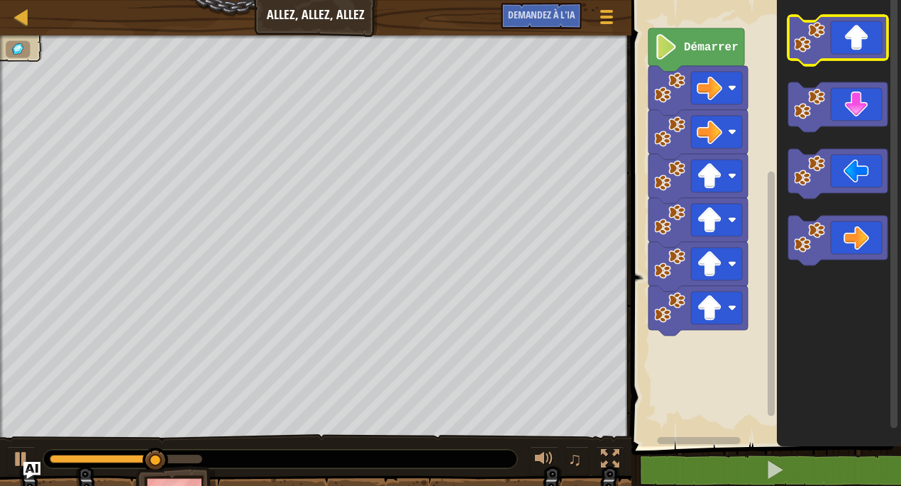
click at [843, 51] on icon "Espace de travail de Blocky" at bounding box center [837, 41] width 99 height 50
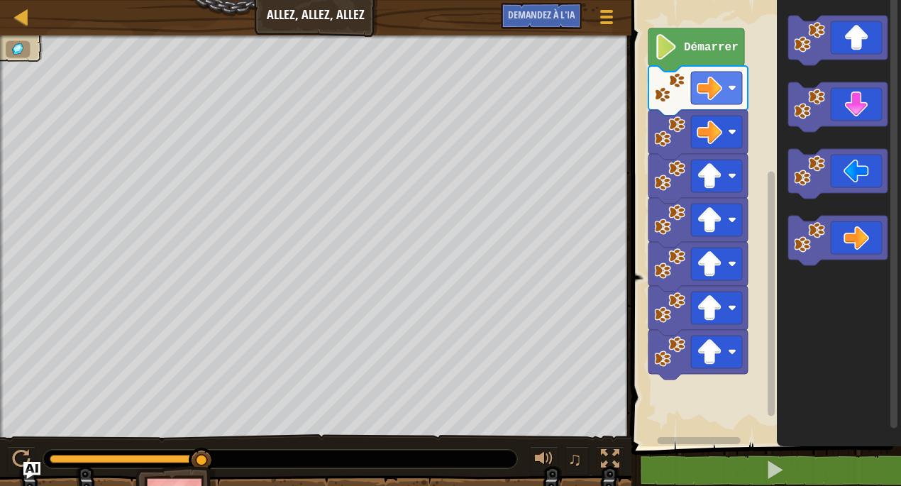
click at [586, 23] on div "Menu du jeu Demandez à l'IA" at bounding box center [559, 19] width 131 height 33
click at [608, 28] on button "Menu du jeu" at bounding box center [607, 19] width 38 height 35
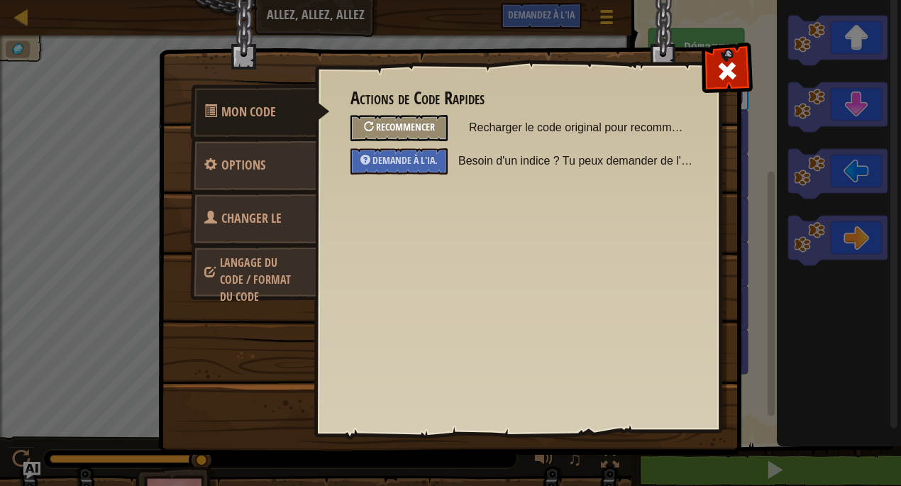
click at [416, 126] on font "Recommencer" at bounding box center [405, 126] width 59 height 13
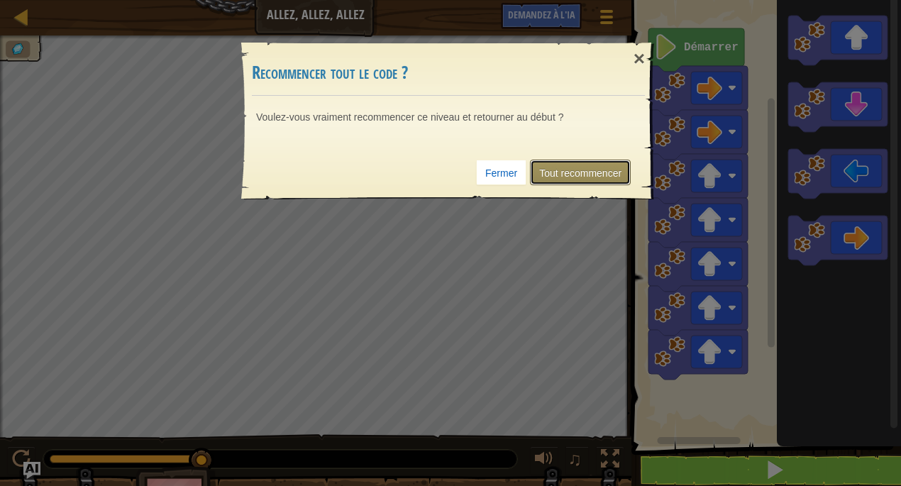
click at [560, 169] on font "Tout recommencer" at bounding box center [580, 172] width 82 height 11
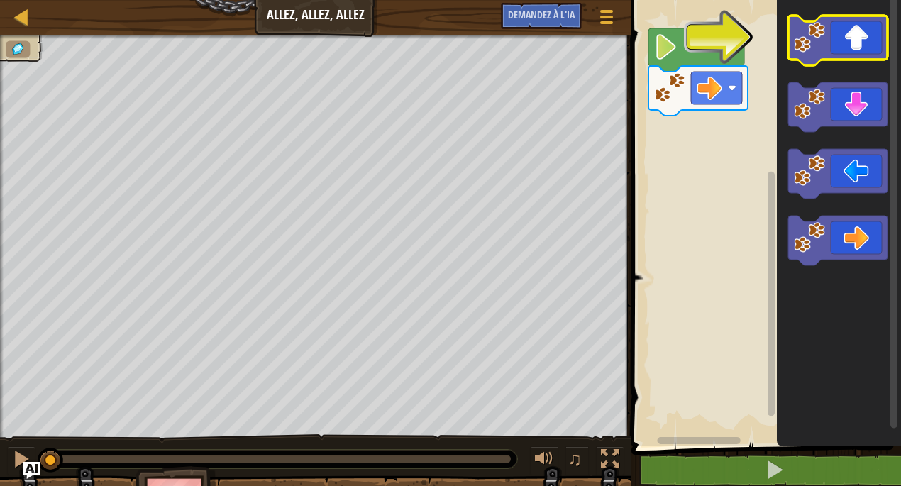
click at [845, 43] on icon "Espace de travail de Blocky" at bounding box center [837, 41] width 99 height 50
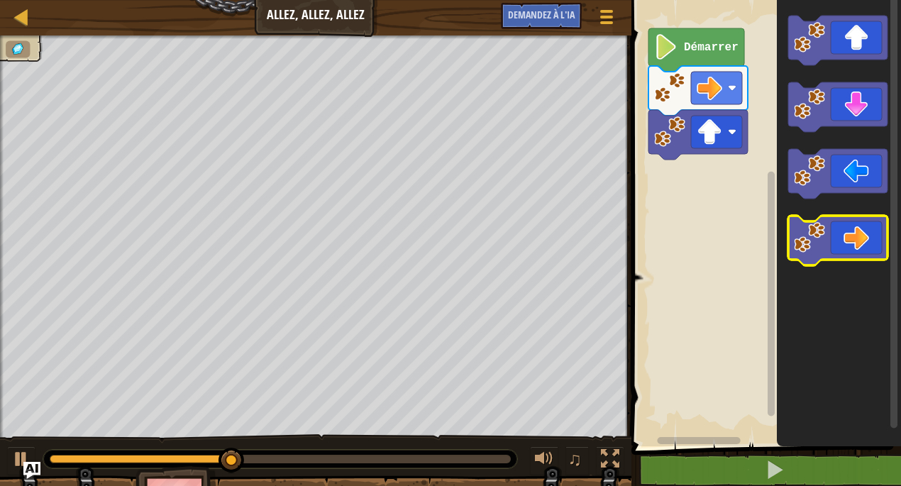
click at [857, 238] on icon "Espace de travail de Blocky" at bounding box center [837, 241] width 99 height 50
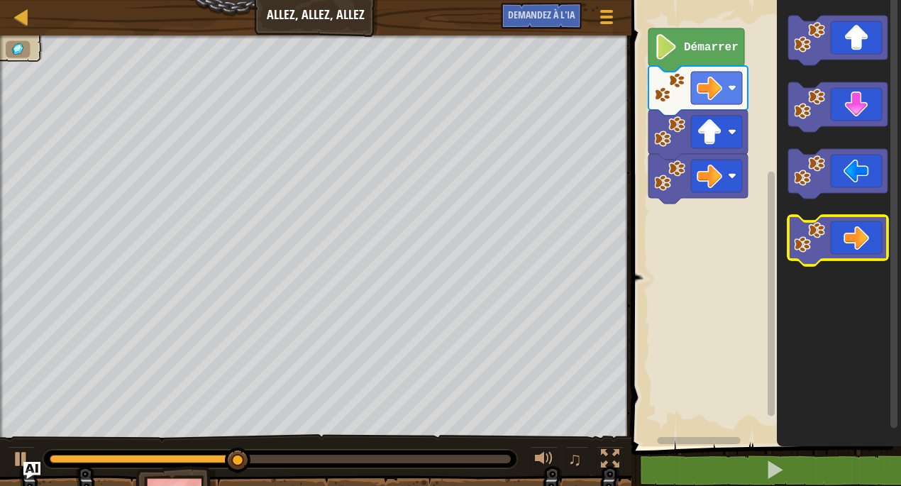
click at [857, 238] on icon "Espace de travail de Blocky" at bounding box center [837, 241] width 99 height 50
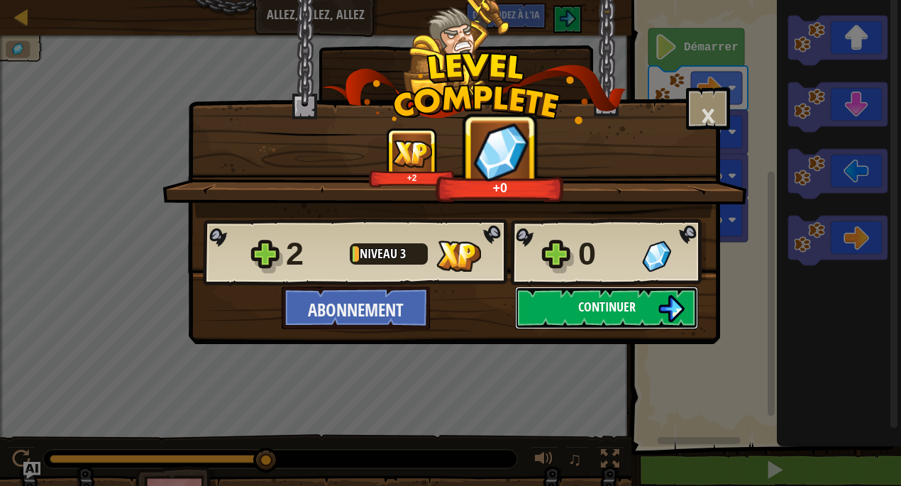
click at [585, 302] on font "Continuer" at bounding box center [606, 307] width 57 height 18
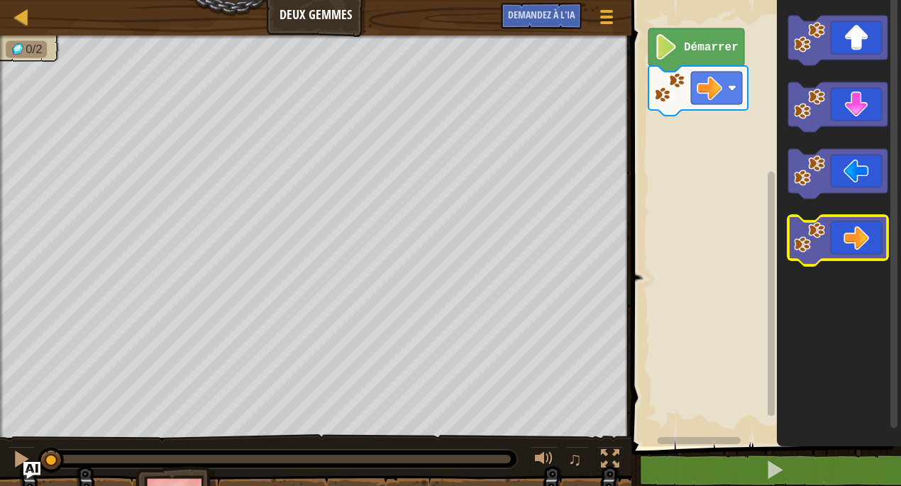
click at [829, 239] on icon "Espace de travail de Blocky" at bounding box center [837, 241] width 99 height 50
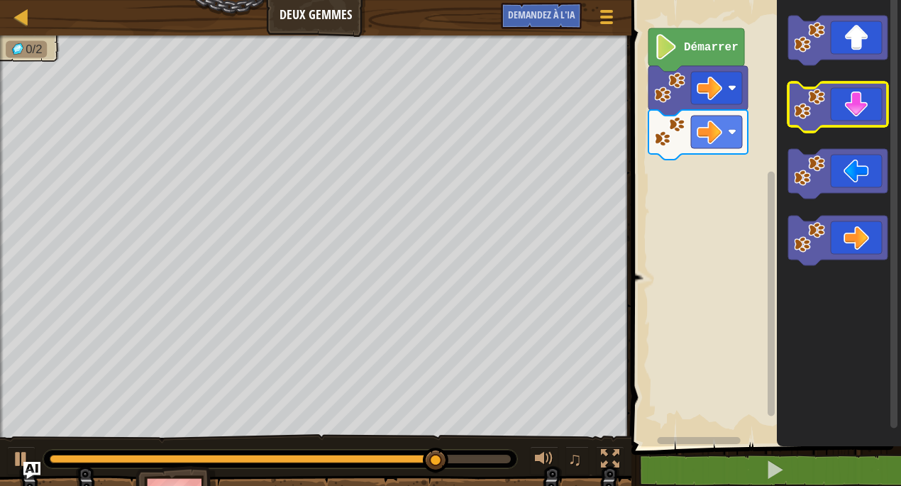
click at [852, 113] on icon "Espace de travail de Blocky" at bounding box center [837, 107] width 99 height 50
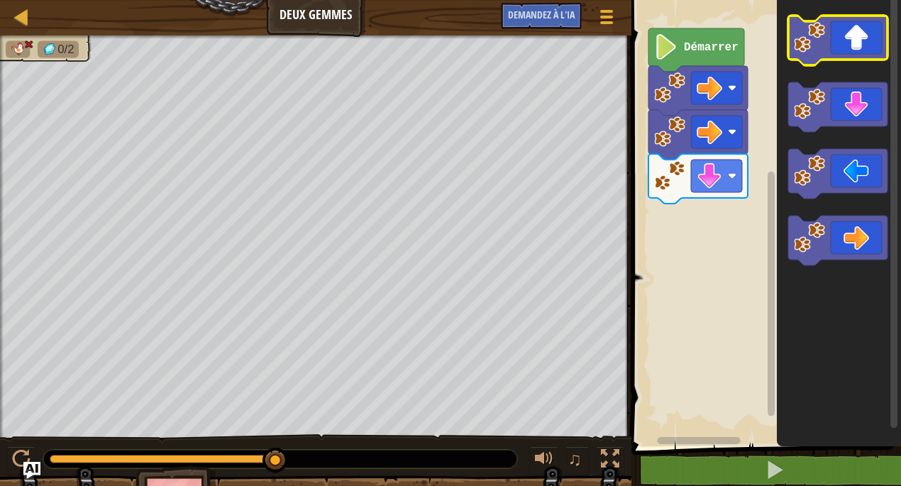
click at [848, 52] on icon "Espace de travail de Blocky" at bounding box center [837, 41] width 99 height 50
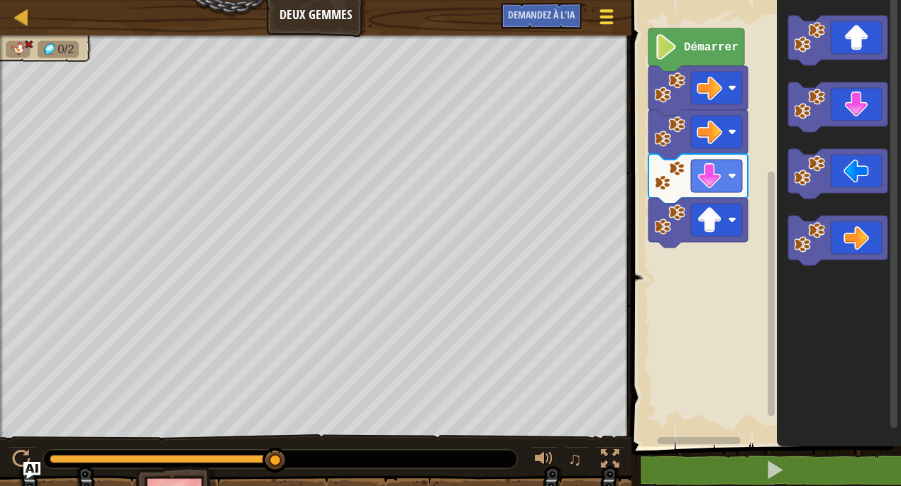
click at [601, 16] on span at bounding box center [606, 17] width 13 height 3
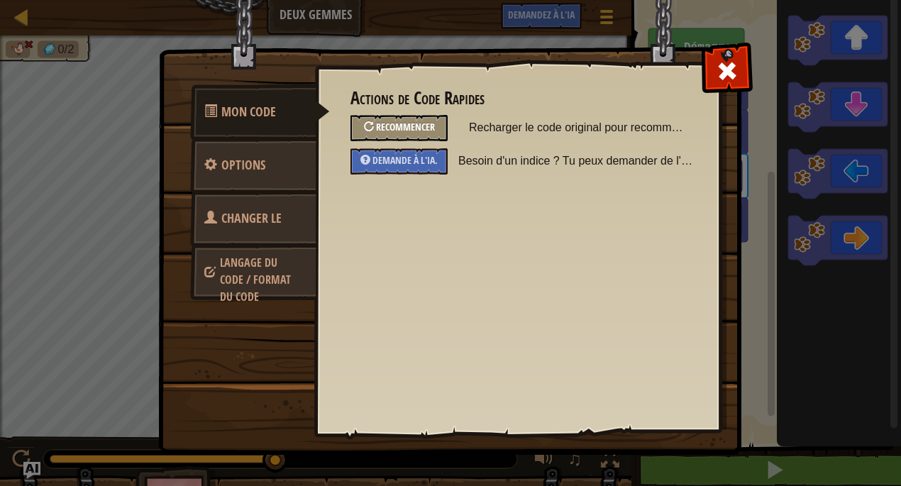
click at [413, 133] on font "Recommencer" at bounding box center [405, 126] width 59 height 13
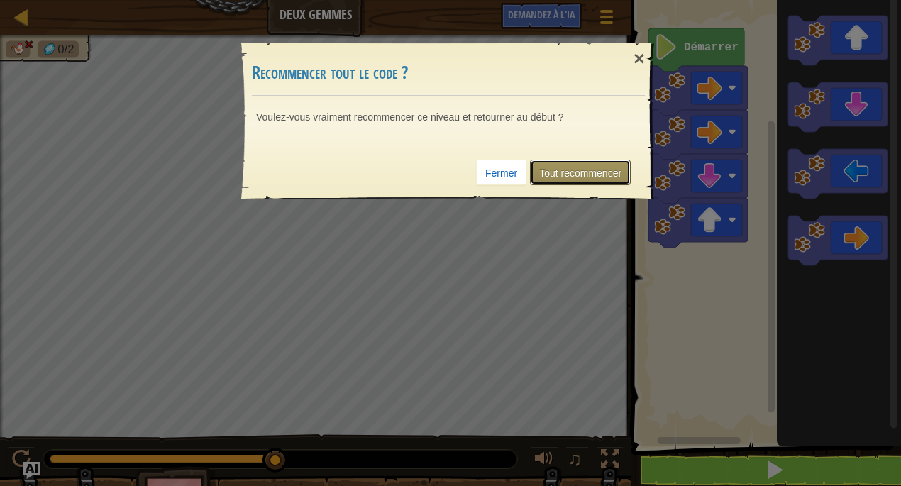
click at [563, 167] on font "Tout recommencer" at bounding box center [580, 172] width 82 height 11
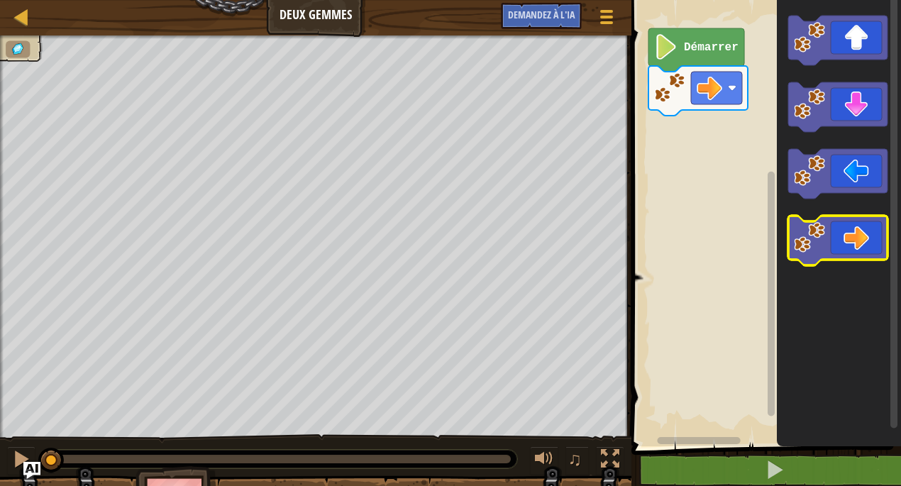
click at [809, 233] on image "Espace de travail de Blocky" at bounding box center [809, 237] width 31 height 31
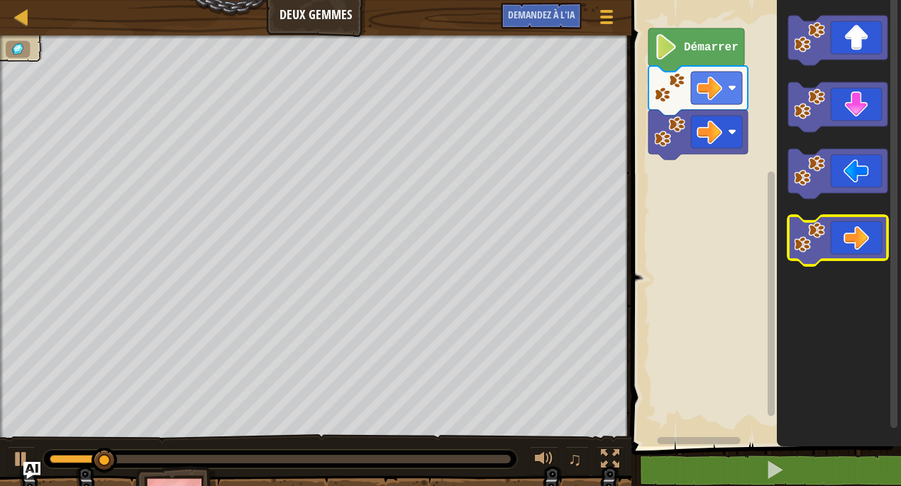
click at [809, 233] on image "Espace de travail de Blocky" at bounding box center [809, 237] width 31 height 31
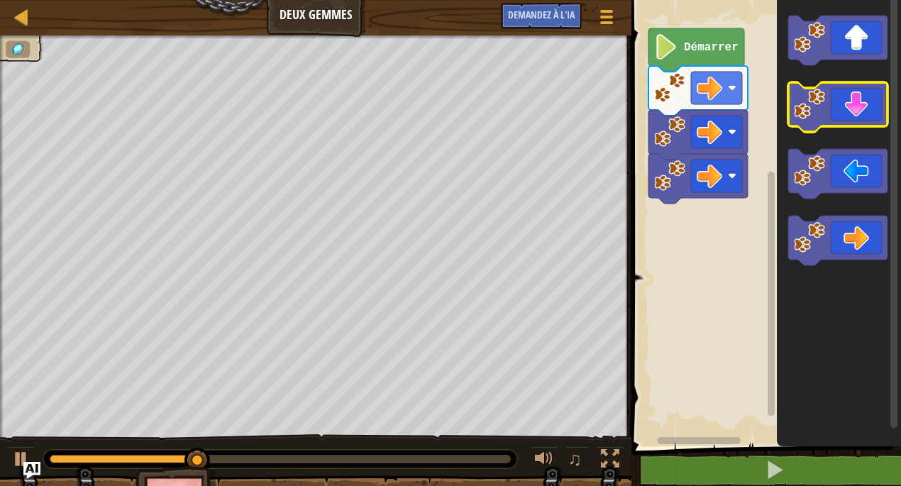
click at [853, 106] on icon "Espace de travail de Blocky" at bounding box center [837, 107] width 99 height 50
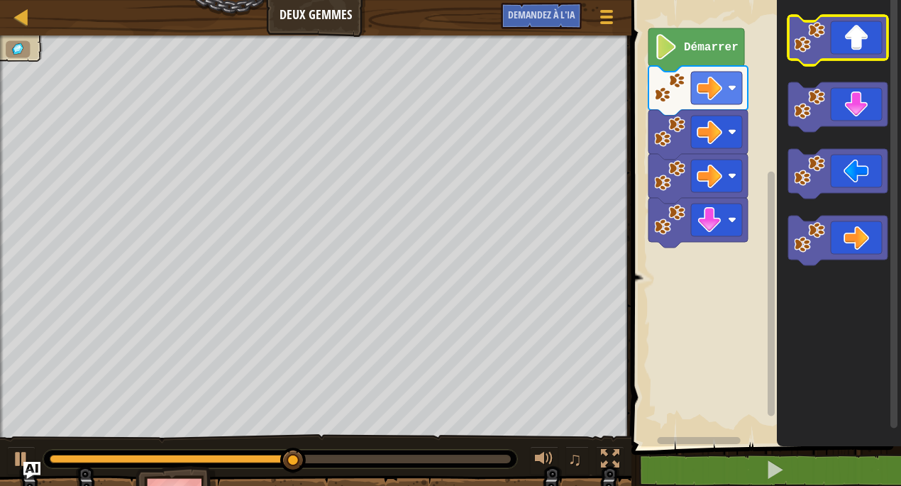
click at [855, 35] on icon "Espace de travail de Blocky" at bounding box center [837, 41] width 99 height 50
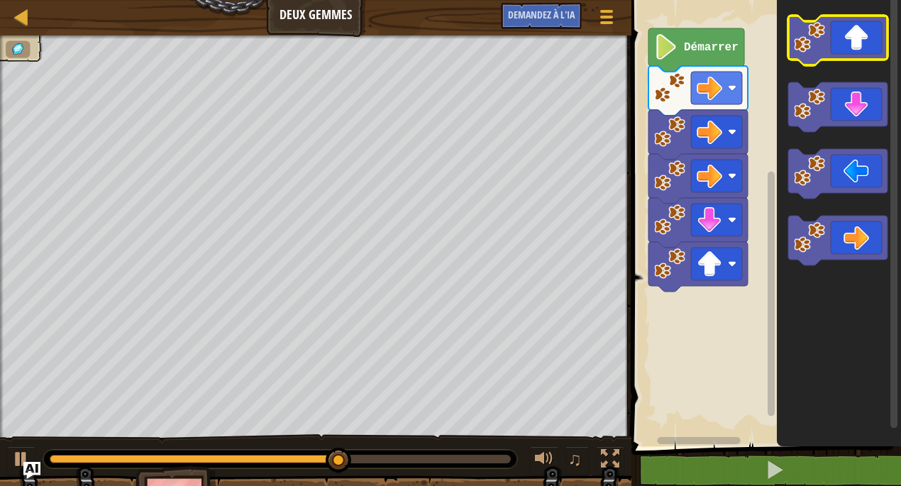
click at [855, 35] on icon "Espace de travail de Blocky" at bounding box center [837, 41] width 99 height 50
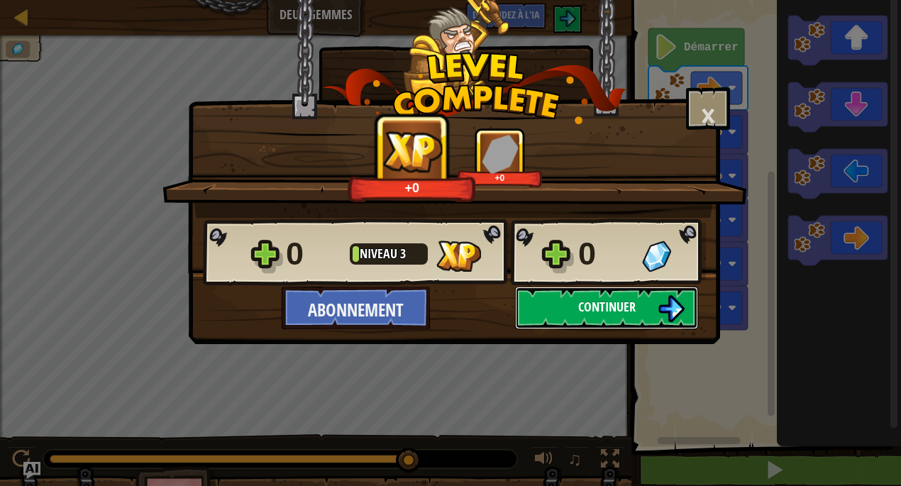
click at [611, 315] on font "Continuer" at bounding box center [606, 307] width 57 height 18
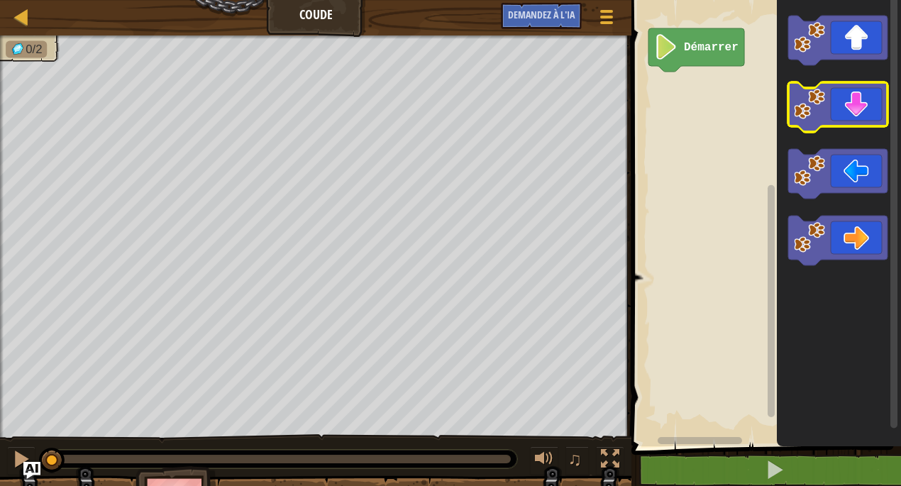
click at [865, 123] on icon "Espace de travail de Blocky" at bounding box center [837, 107] width 99 height 50
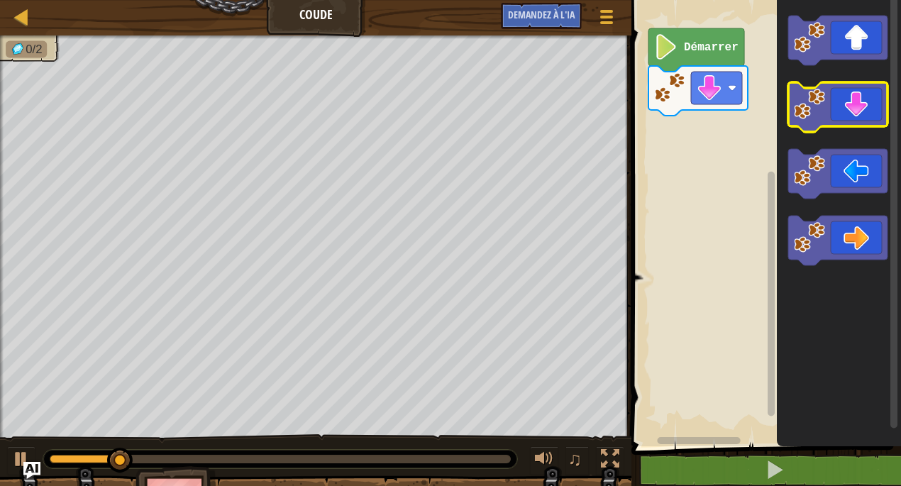
click at [865, 123] on icon "Espace de travail de Blocky" at bounding box center [837, 107] width 99 height 50
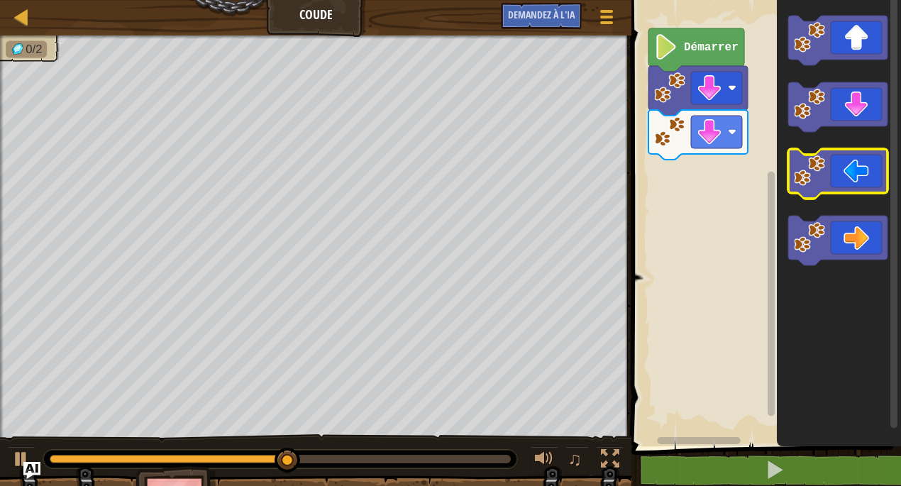
click at [838, 170] on icon "Espace de travail de Blocky" at bounding box center [837, 174] width 99 height 50
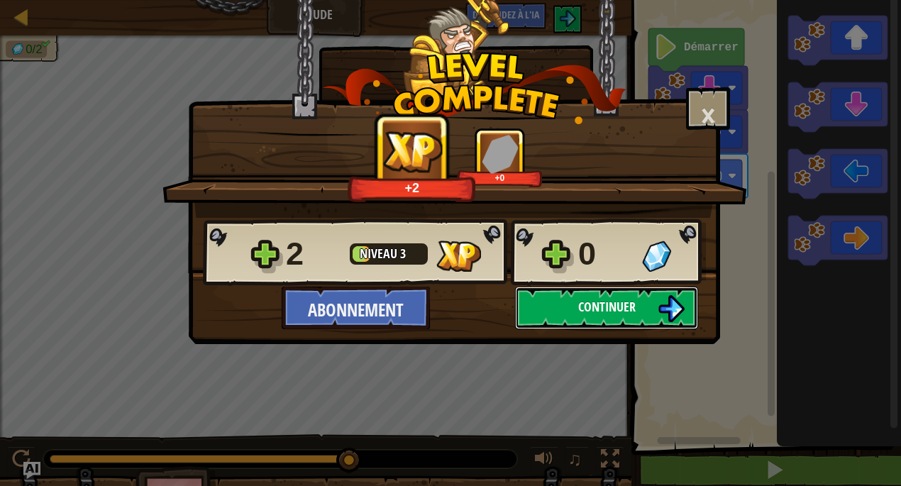
click at [640, 305] on button "Continuer" at bounding box center [606, 308] width 183 height 43
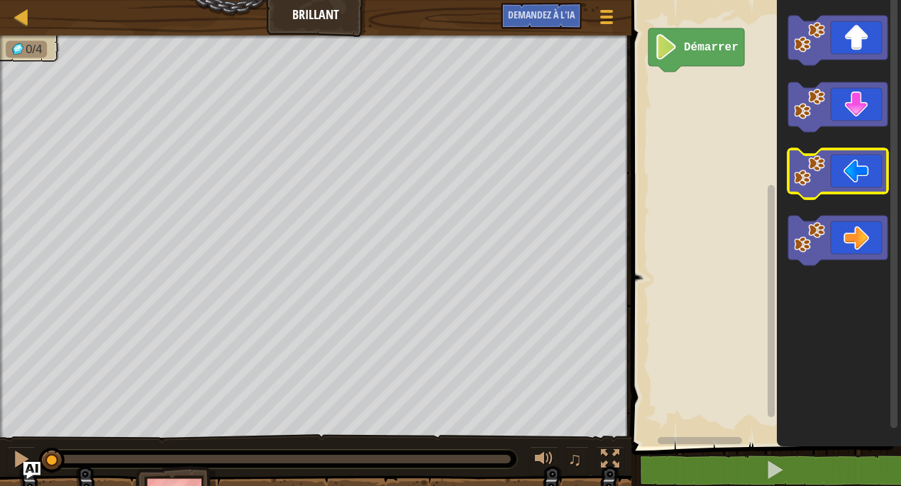
click at [851, 182] on icon "Espace de travail de Blocky" at bounding box center [837, 174] width 99 height 50
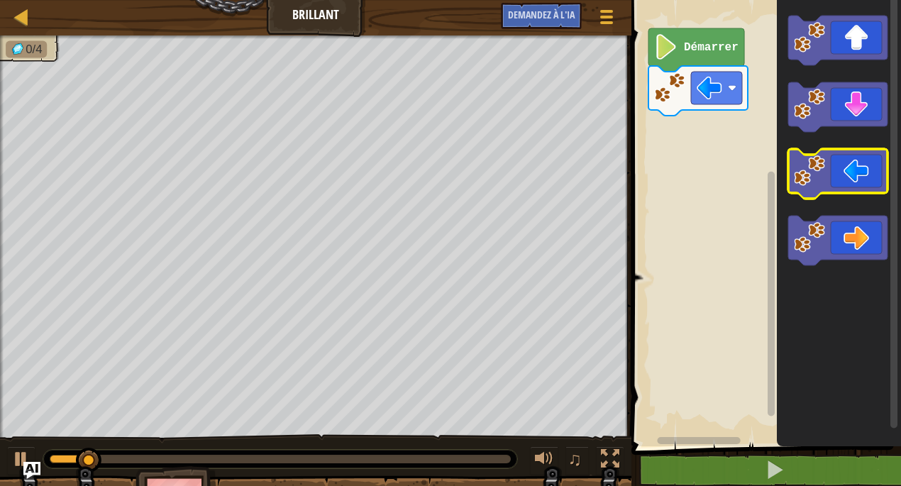
click at [851, 182] on icon "Espace de travail de Blocky" at bounding box center [837, 174] width 99 height 50
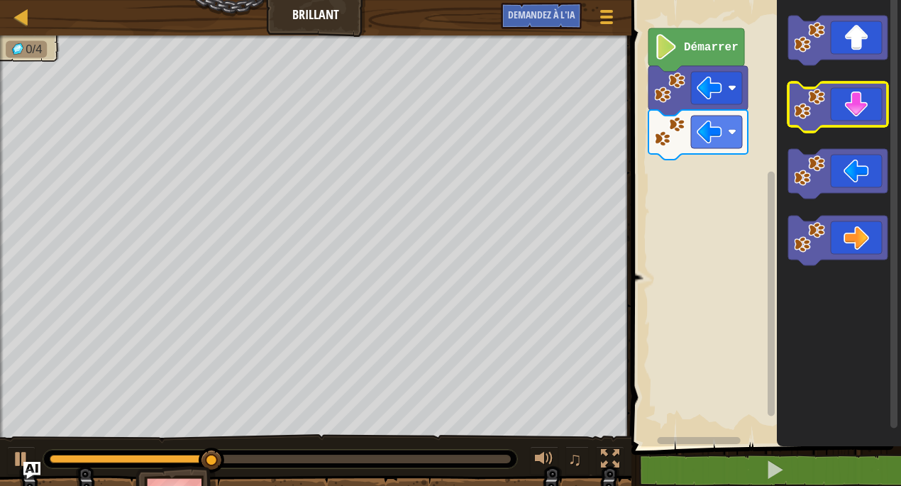
click at [860, 109] on icon "Espace de travail de Blocky" at bounding box center [837, 107] width 99 height 50
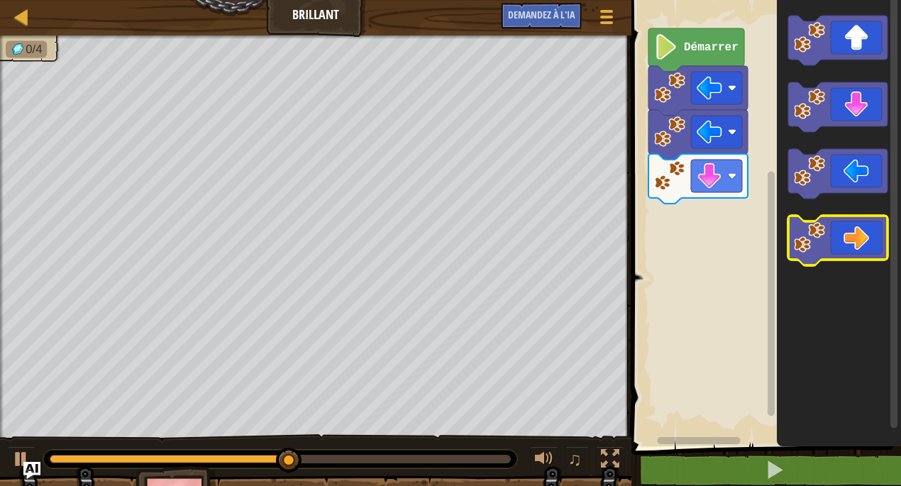
click at [853, 224] on icon "Espace de travail de Blocky" at bounding box center [837, 241] width 99 height 50
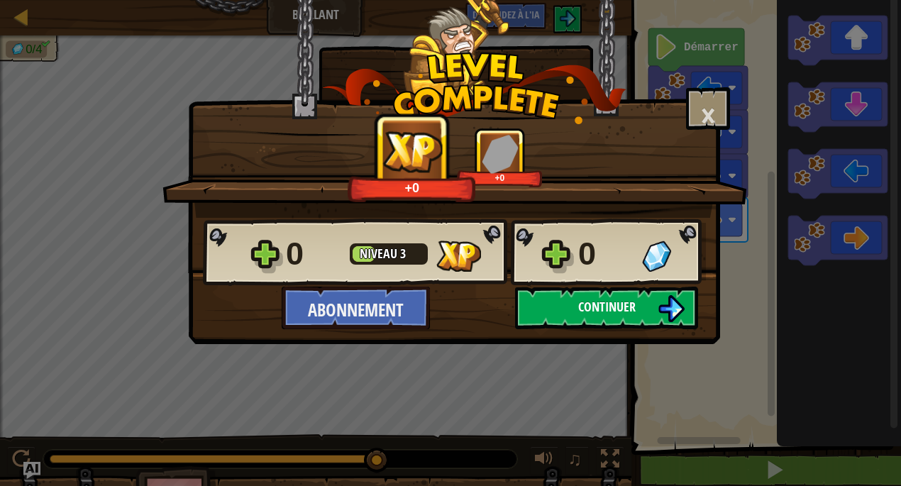
click at [653, 300] on button "Continuer" at bounding box center [606, 308] width 183 height 43
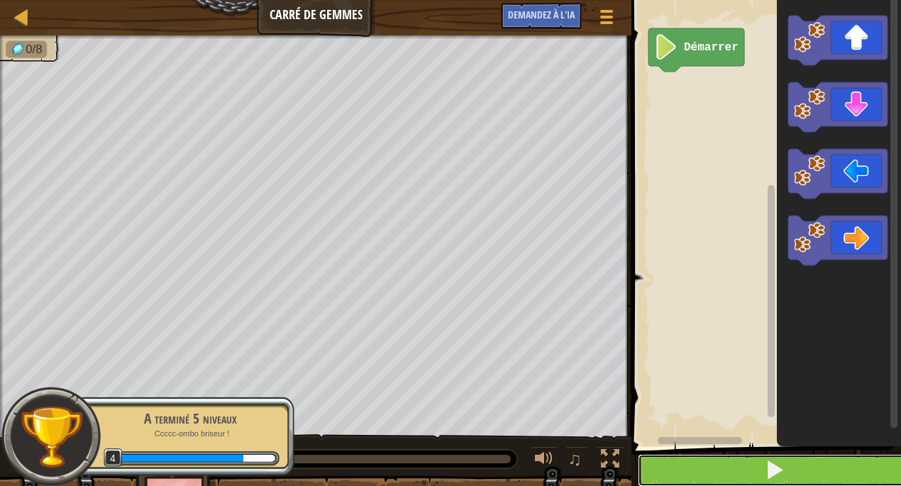
click at [807, 471] on button at bounding box center [775, 470] width 274 height 33
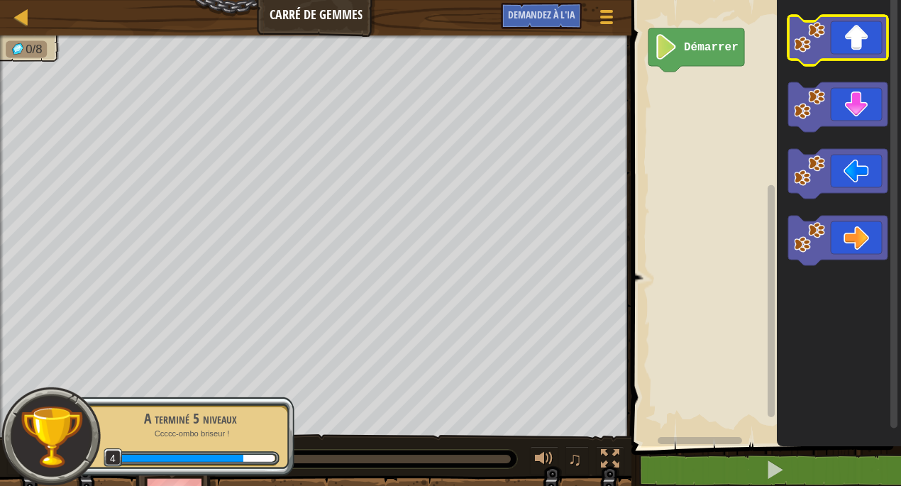
click at [836, 48] on icon "Espace de travail de Blocky" at bounding box center [837, 41] width 99 height 50
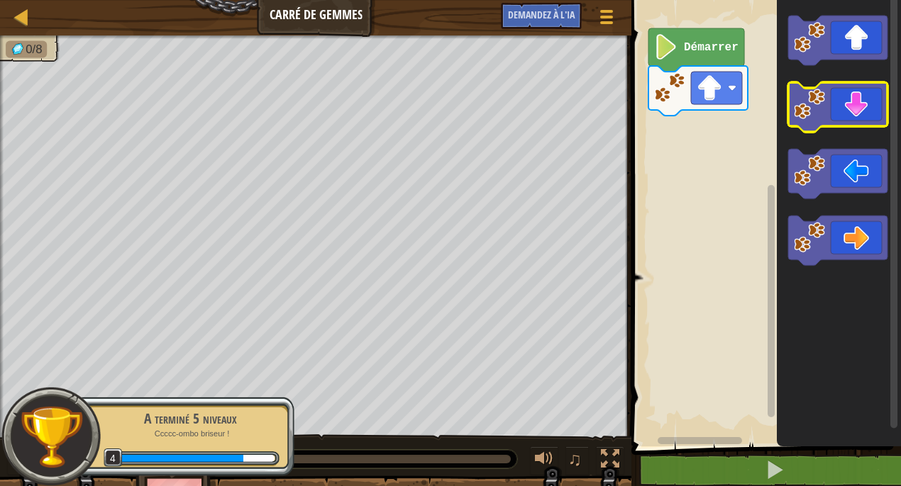
click at [839, 102] on icon "Espace de travail de Blocky" at bounding box center [837, 107] width 99 height 50
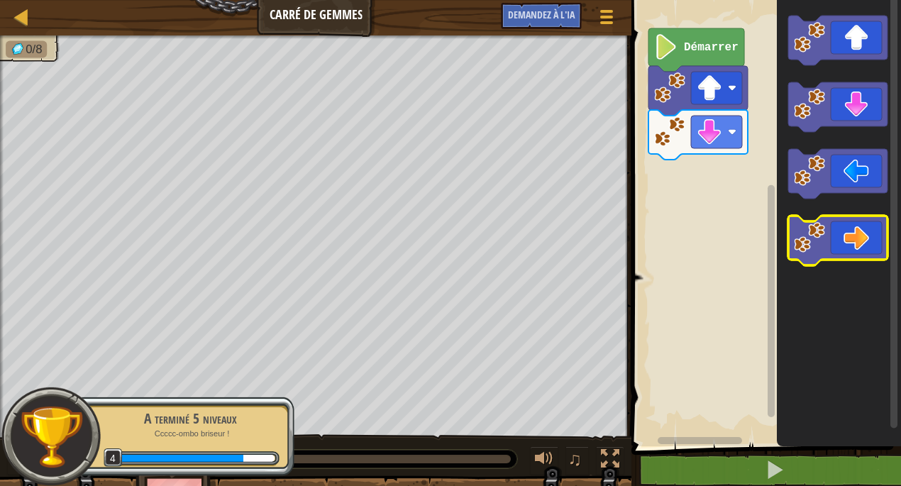
click at [860, 243] on icon "Espace de travail de Blocky" at bounding box center [837, 241] width 99 height 50
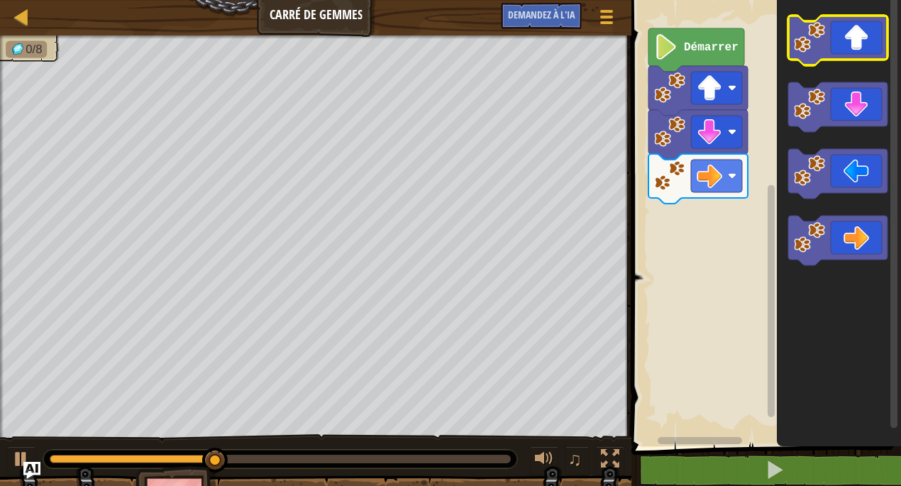
click at [860, 57] on icon "Espace de travail de Blocky" at bounding box center [837, 41] width 99 height 50
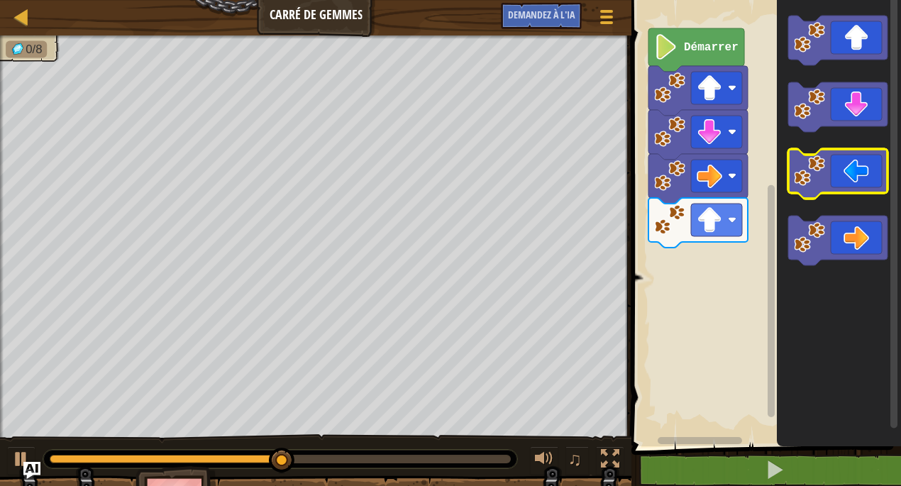
click at [836, 177] on icon "Espace de travail de Blocky" at bounding box center [837, 174] width 99 height 50
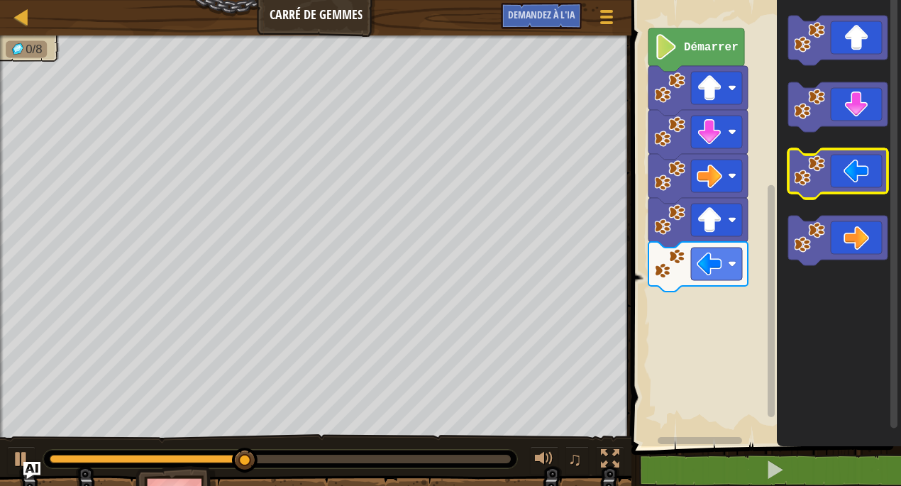
click at [836, 177] on icon "Espace de travail de Blocky" at bounding box center [837, 174] width 99 height 50
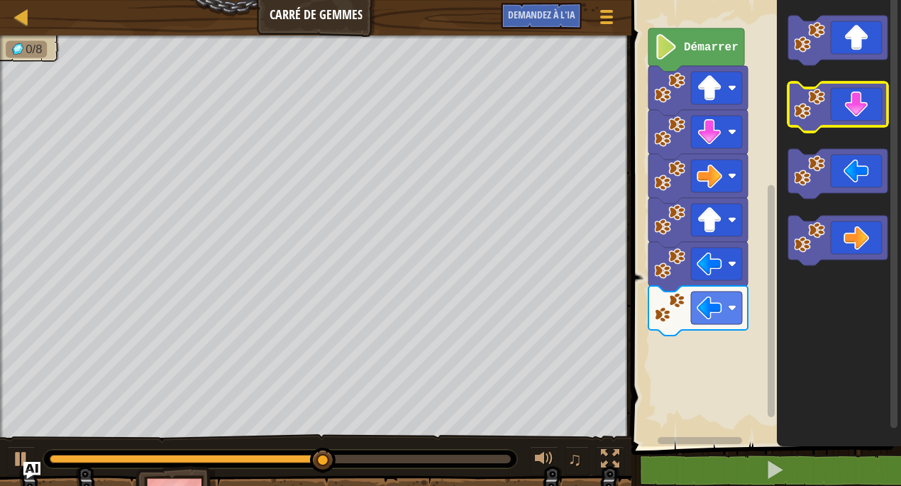
click at [865, 101] on icon "Espace de travail de Blocky" at bounding box center [837, 107] width 99 height 50
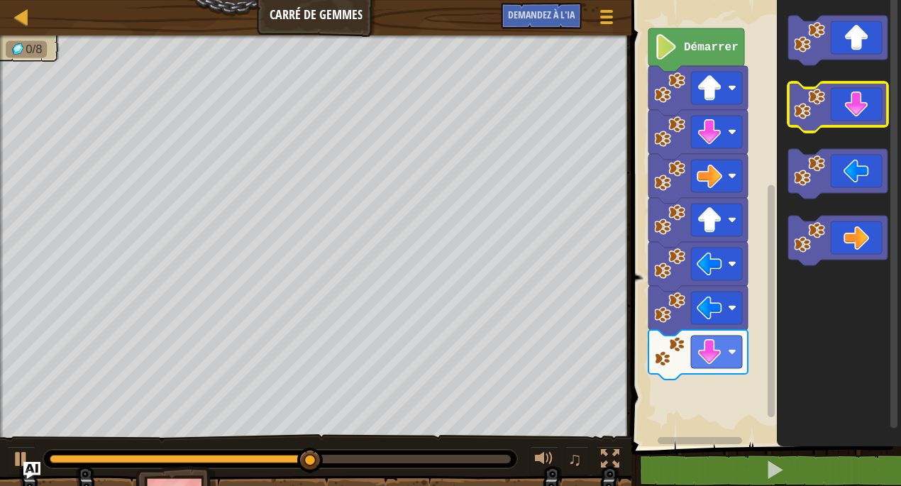
click at [865, 101] on icon "Espace de travail de Blocky" at bounding box center [837, 107] width 99 height 50
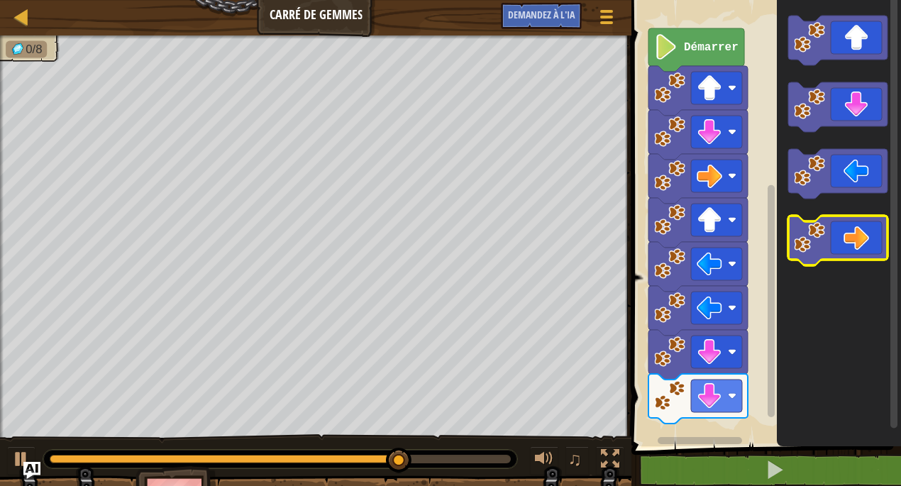
click at [855, 231] on icon "Espace de travail de Blocky" at bounding box center [837, 241] width 99 height 50
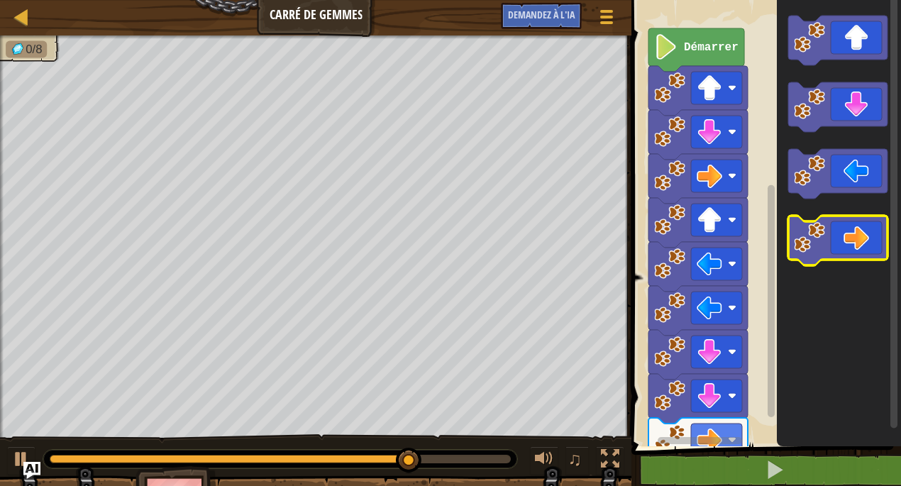
click at [855, 231] on icon "Espace de travail de Blocky" at bounding box center [837, 241] width 99 height 50
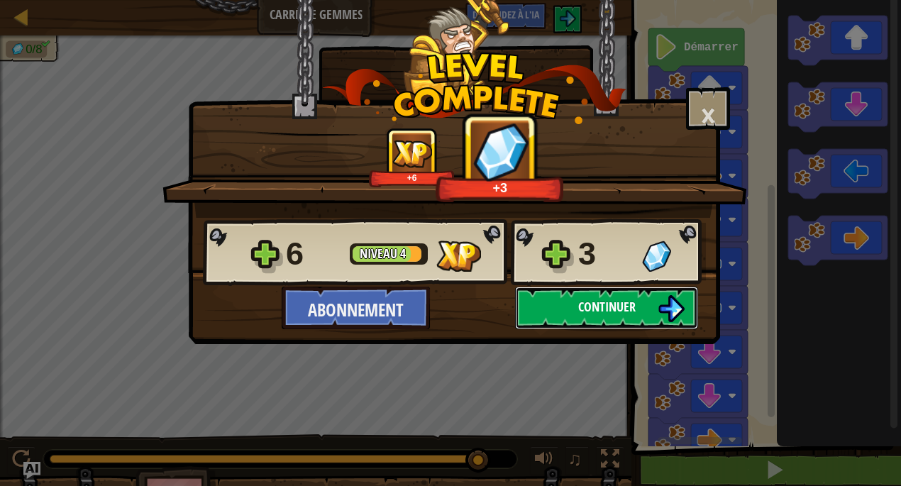
click at [588, 292] on button "Continuer" at bounding box center [606, 308] width 183 height 43
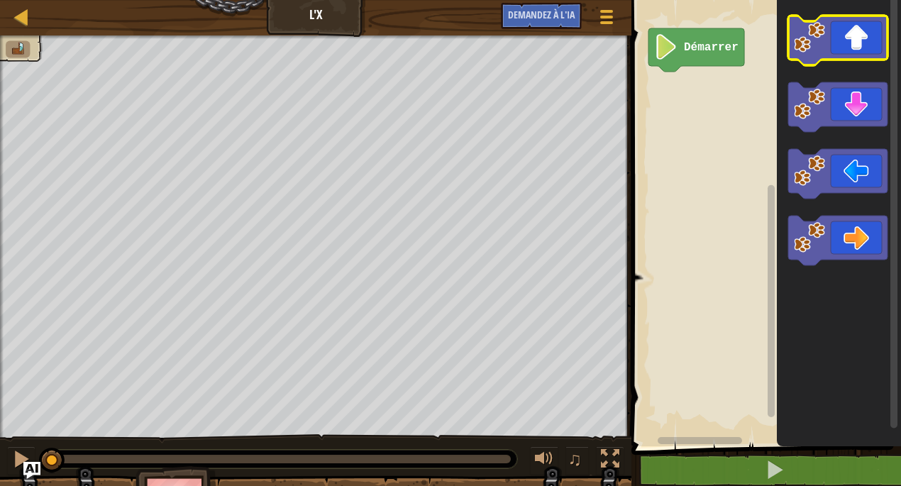
click at [836, 56] on icon "Espace de travail de Blocky" at bounding box center [837, 41] width 99 height 50
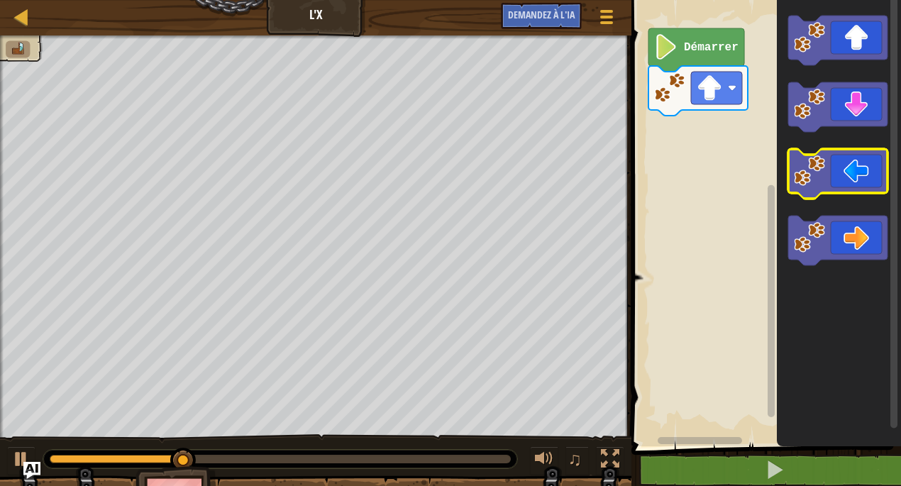
click at [875, 169] on icon "Espace de travail de Blocky" at bounding box center [837, 174] width 99 height 50
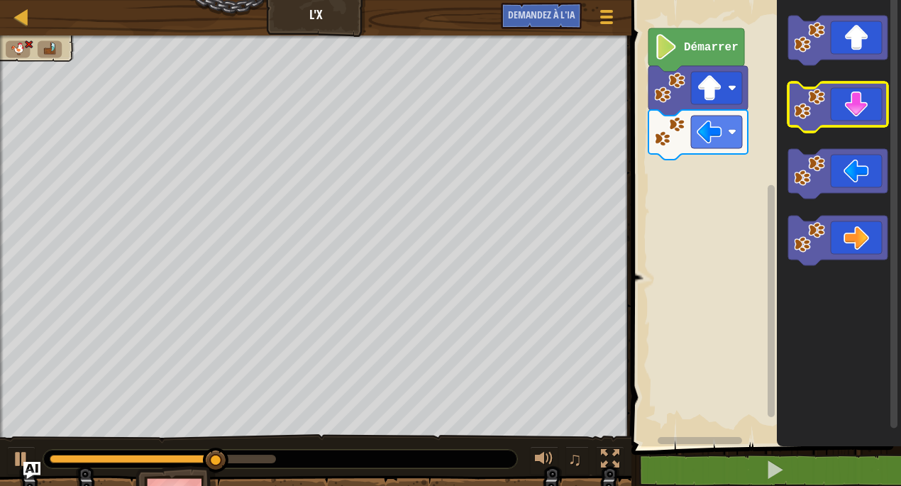
click at [870, 114] on icon "Espace de travail de Blocky" at bounding box center [837, 107] width 99 height 50
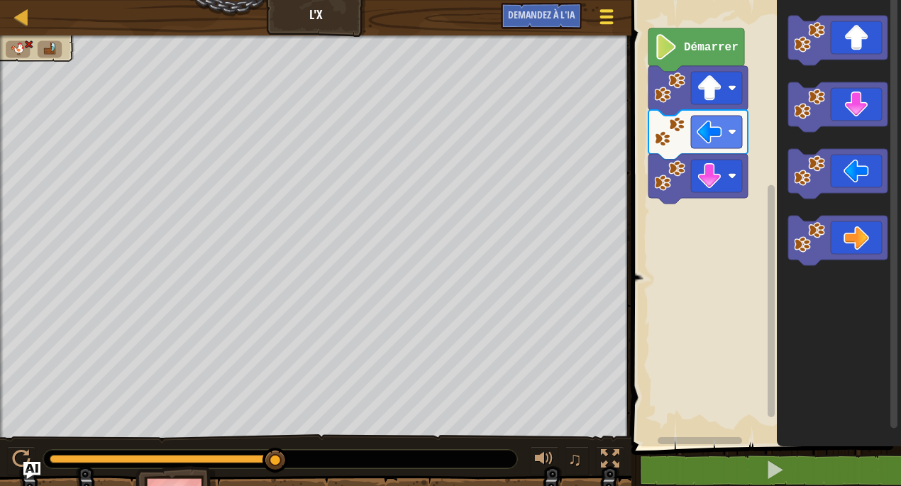
click at [611, 22] on span at bounding box center [606, 22] width 13 height 3
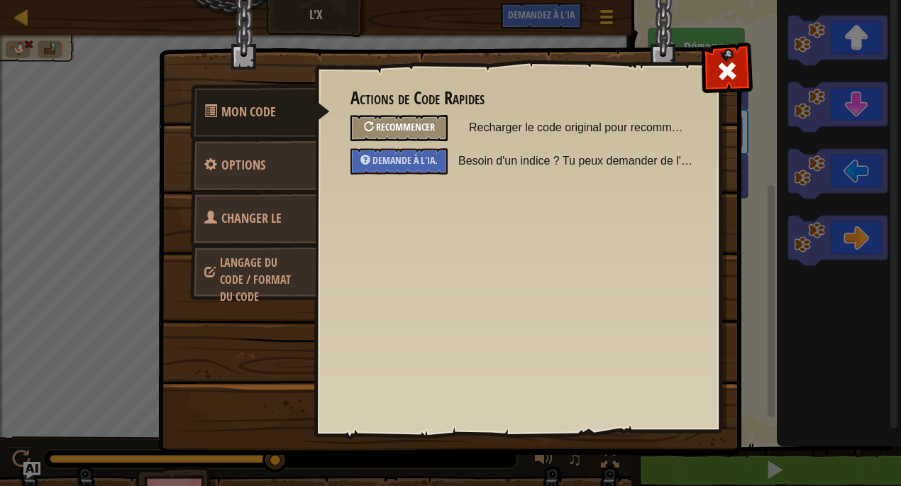
click at [445, 136] on div "Recommencer" at bounding box center [398, 128] width 97 height 26
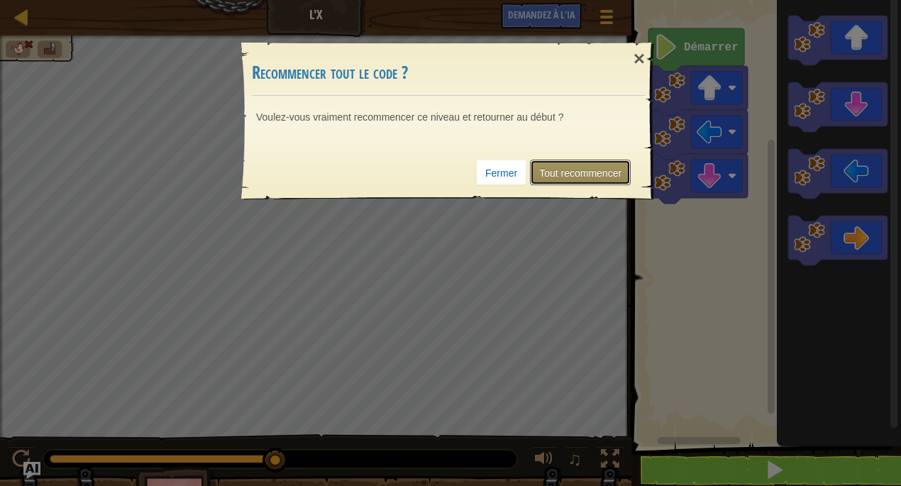
click at [550, 174] on font "Tout recommencer" at bounding box center [580, 172] width 82 height 11
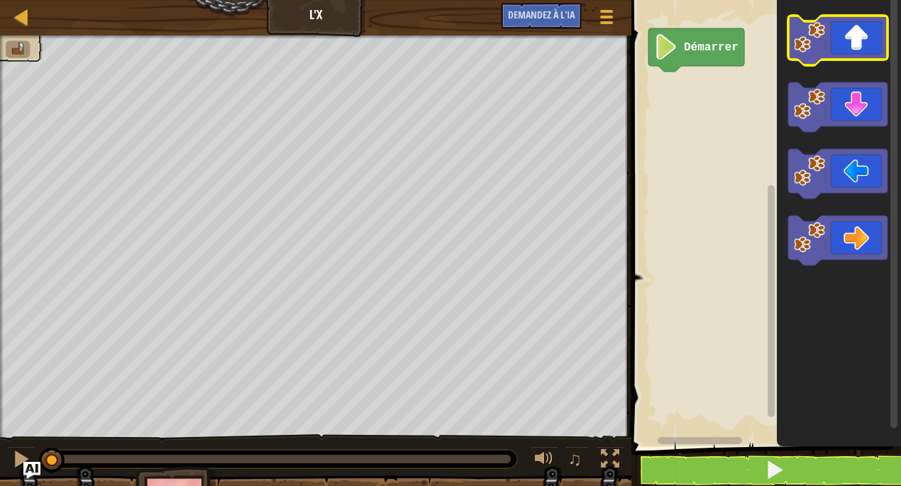
click at [835, 43] on icon "Espace de travail de Blocky" at bounding box center [837, 41] width 99 height 50
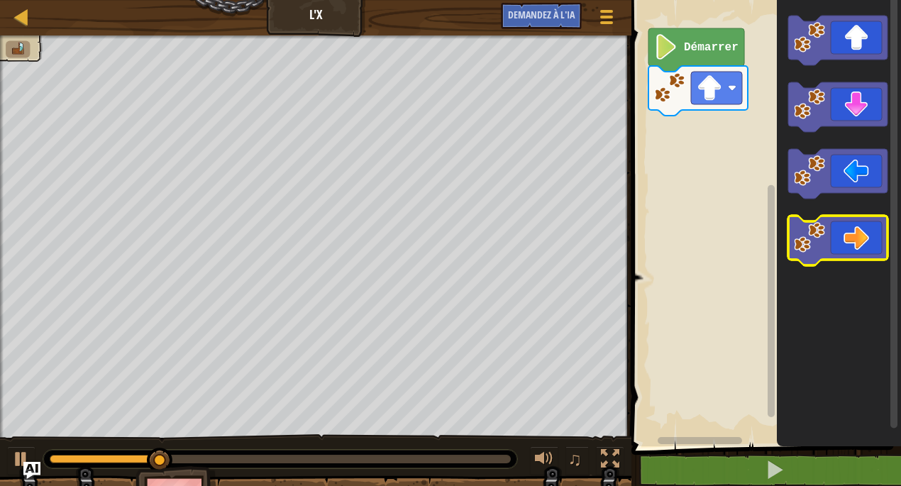
click at [854, 238] on icon "Espace de travail de Blocky" at bounding box center [837, 241] width 99 height 50
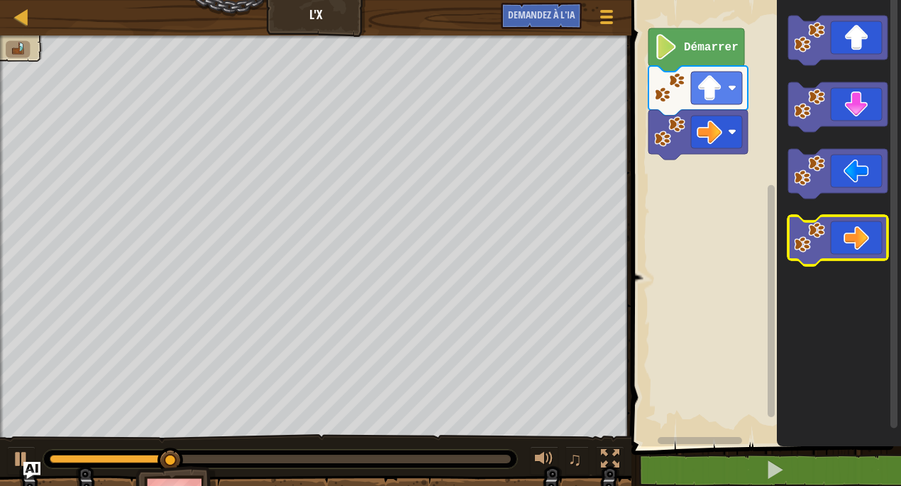
click at [854, 238] on icon "Espace de travail de Blocky" at bounding box center [837, 241] width 99 height 50
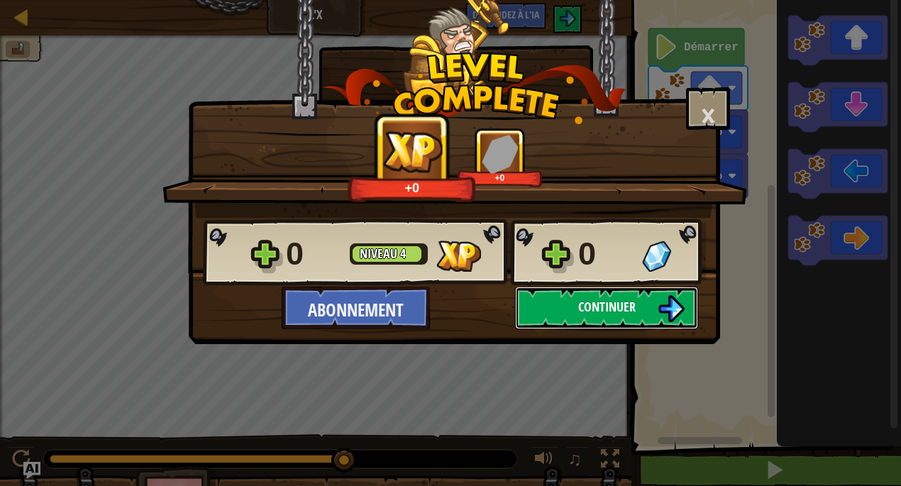
click at [637, 318] on button "Continuer" at bounding box center [606, 308] width 183 height 43
